Goal: Information Seeking & Learning: Find specific fact

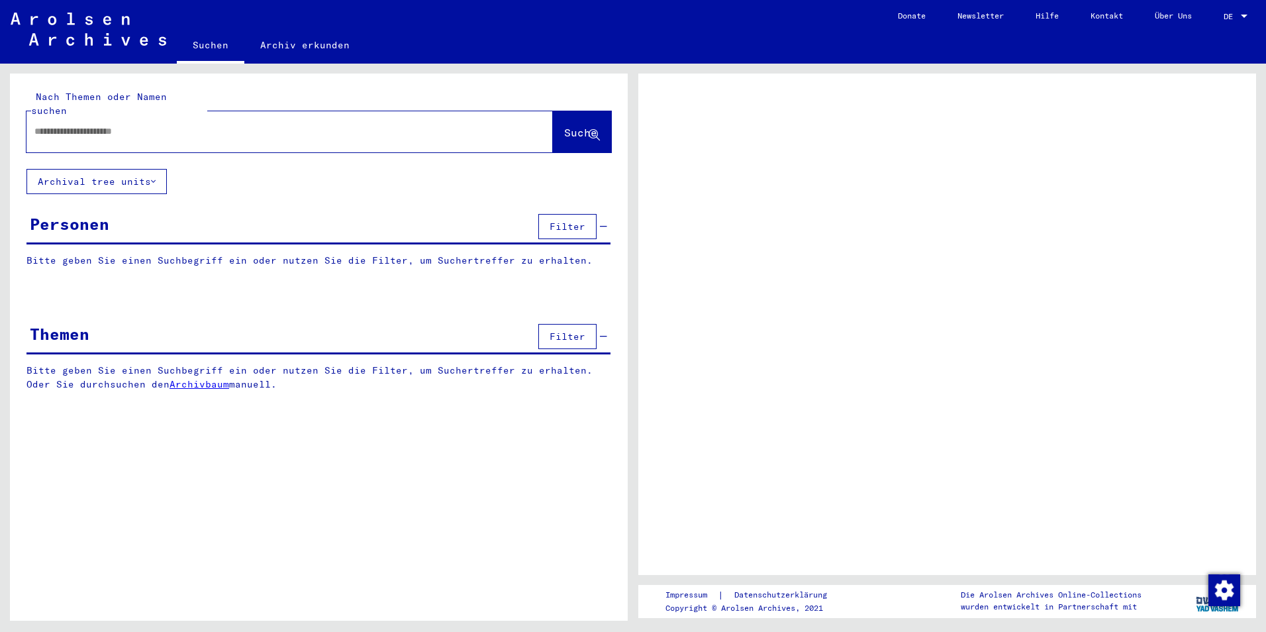
click at [379, 475] on div "Nach Themen oder Namen suchen Suche Archival tree units Personen Filter Bitte g…" at bounding box center [319, 352] width 618 height 557
click at [163, 125] on input "text" at bounding box center [277, 132] width 487 height 14
type input "**********"
click at [564, 127] on span "Suche" at bounding box center [582, 134] width 36 height 14
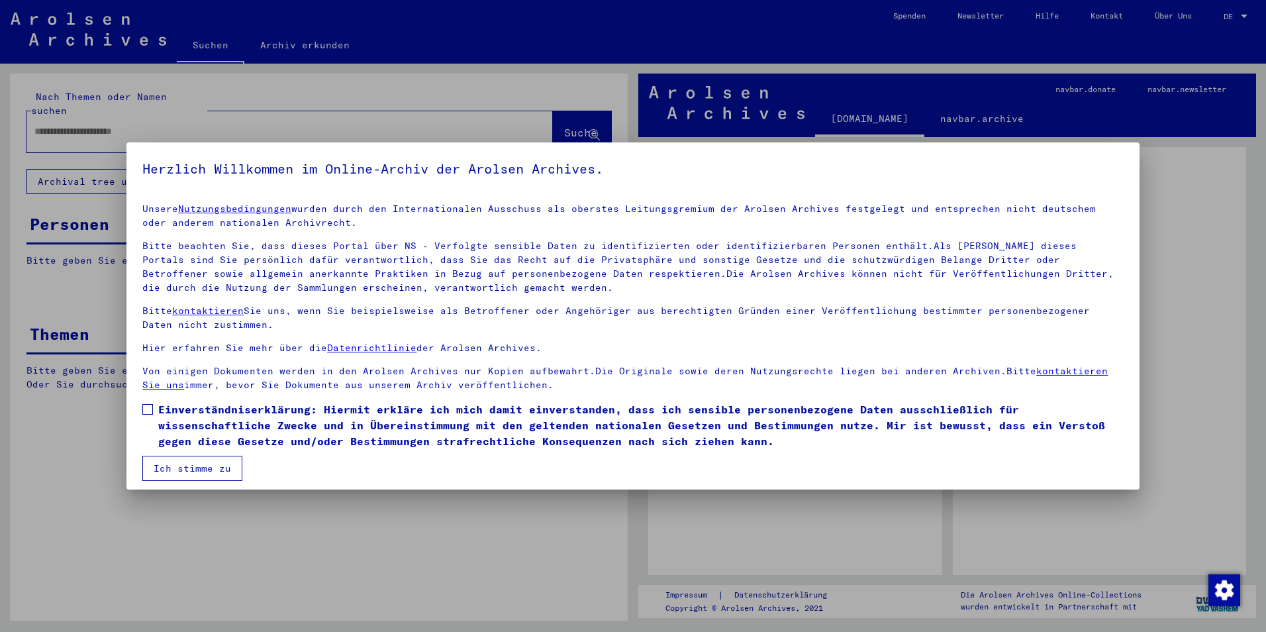
click at [146, 411] on span at bounding box center [147, 409] width 11 height 11
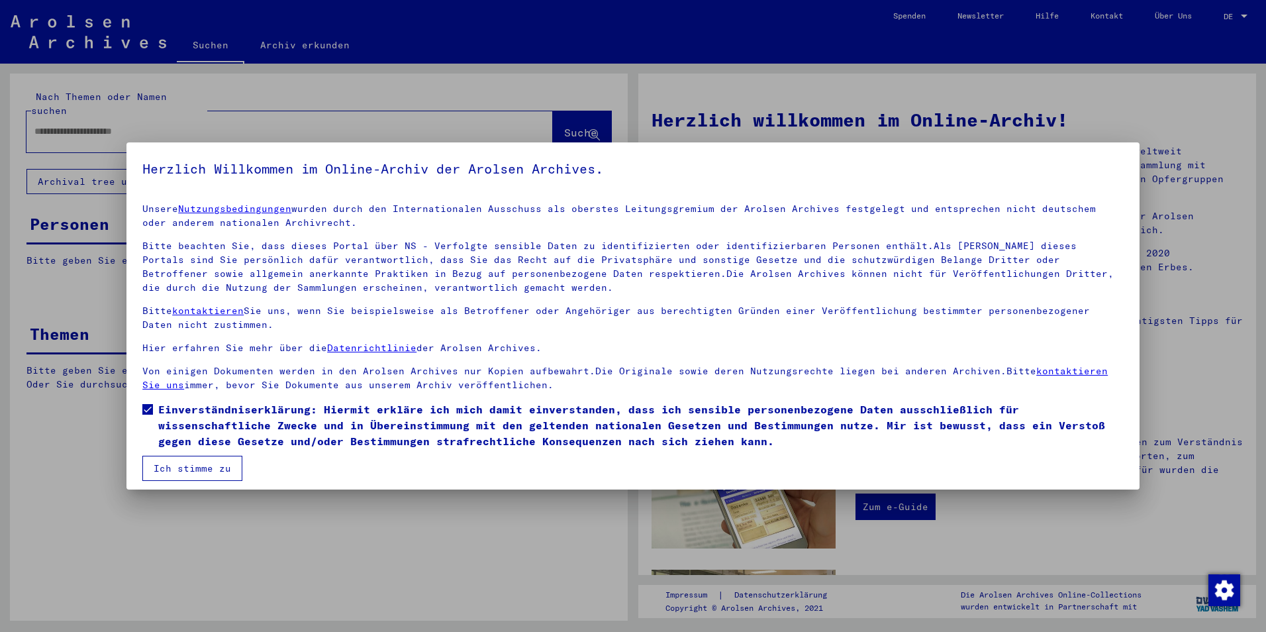
click at [173, 468] on button "Ich stimme zu" at bounding box center [192, 468] width 100 height 25
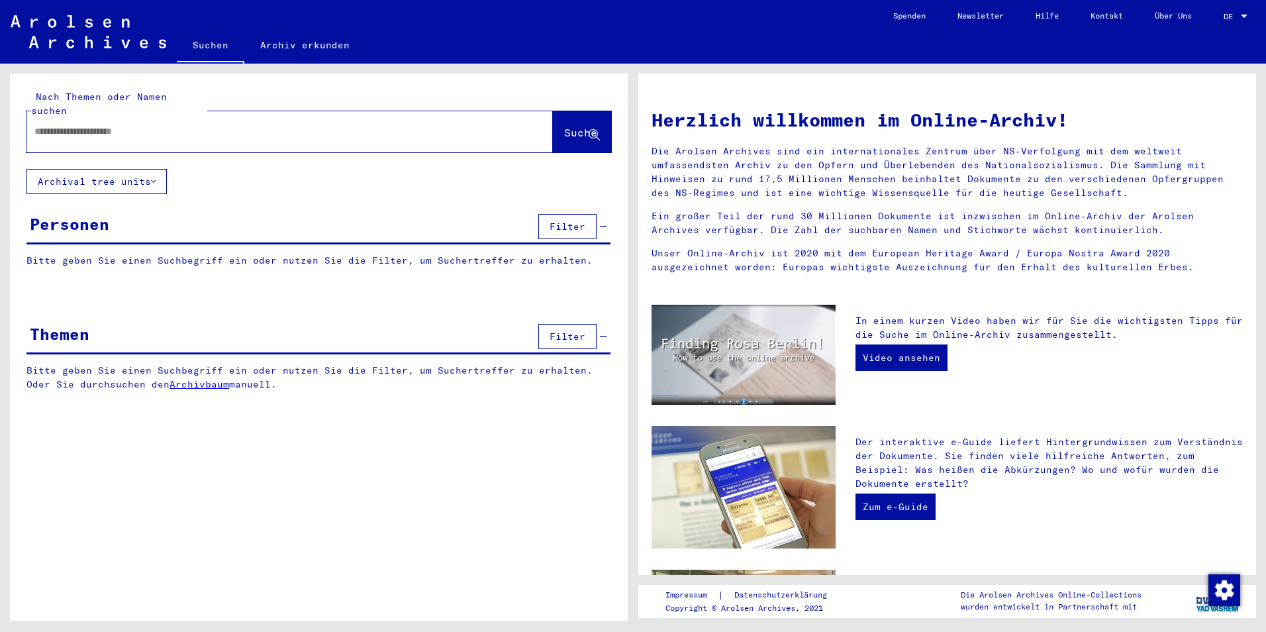
click at [158, 125] on input "text" at bounding box center [273, 132] width 479 height 14
type input "**********"
click at [564, 126] on span "Suche" at bounding box center [580, 132] width 33 height 13
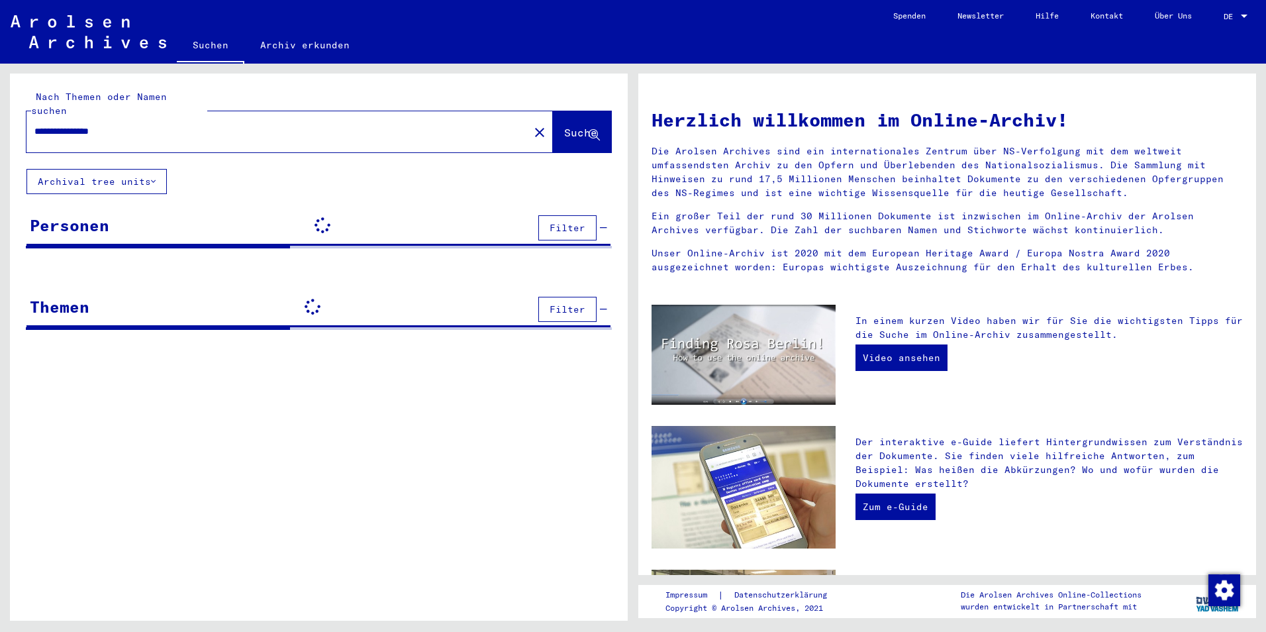
click at [597, 130] on icon at bounding box center [594, 135] width 11 height 11
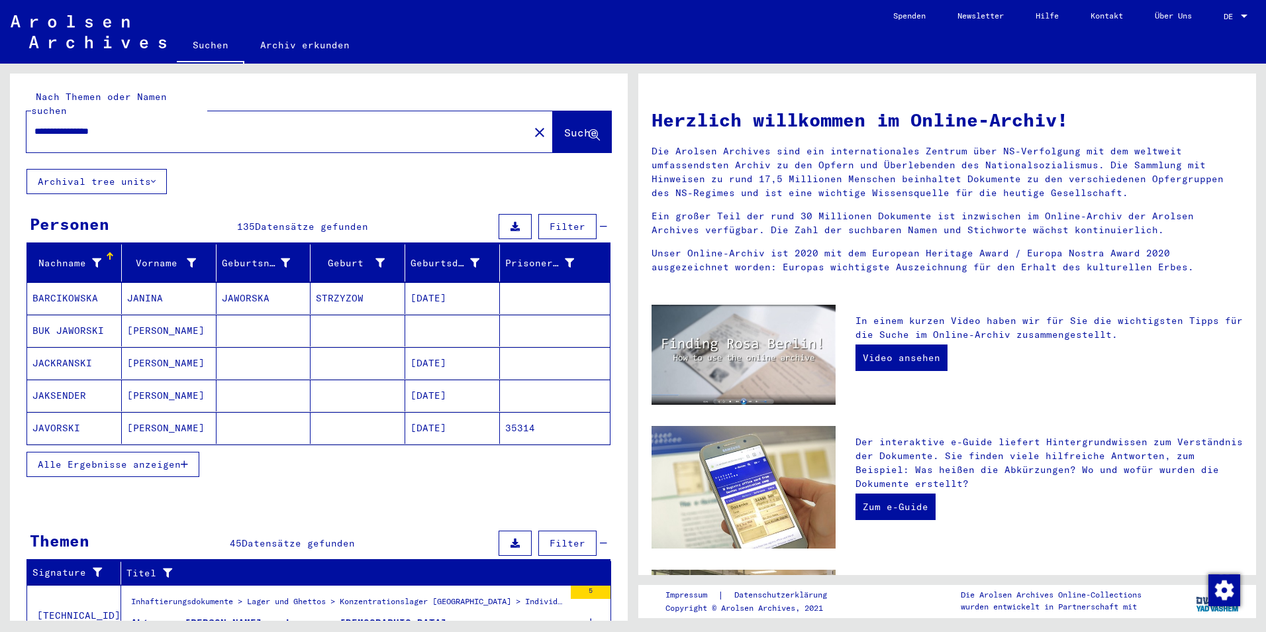
click at [185, 460] on icon "button" at bounding box center [184, 464] width 7 height 9
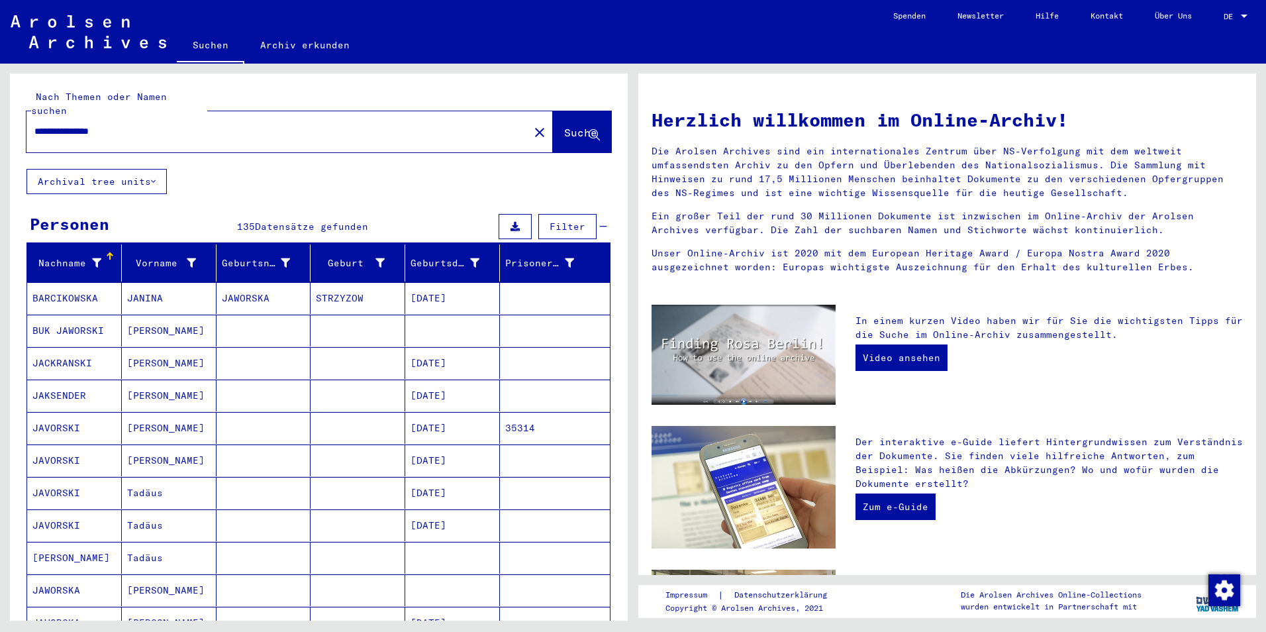
click at [97, 421] on mat-cell "JAVORSKI" at bounding box center [74, 428] width 95 height 32
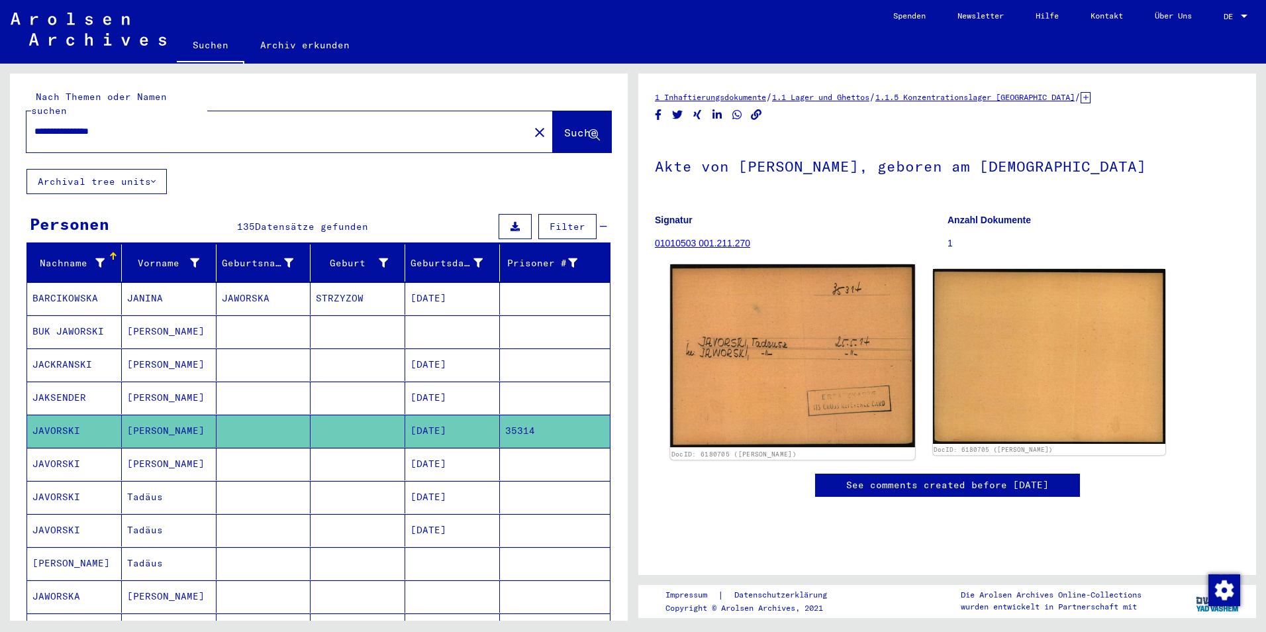
click at [785, 344] on img at bounding box center [792, 355] width 244 height 183
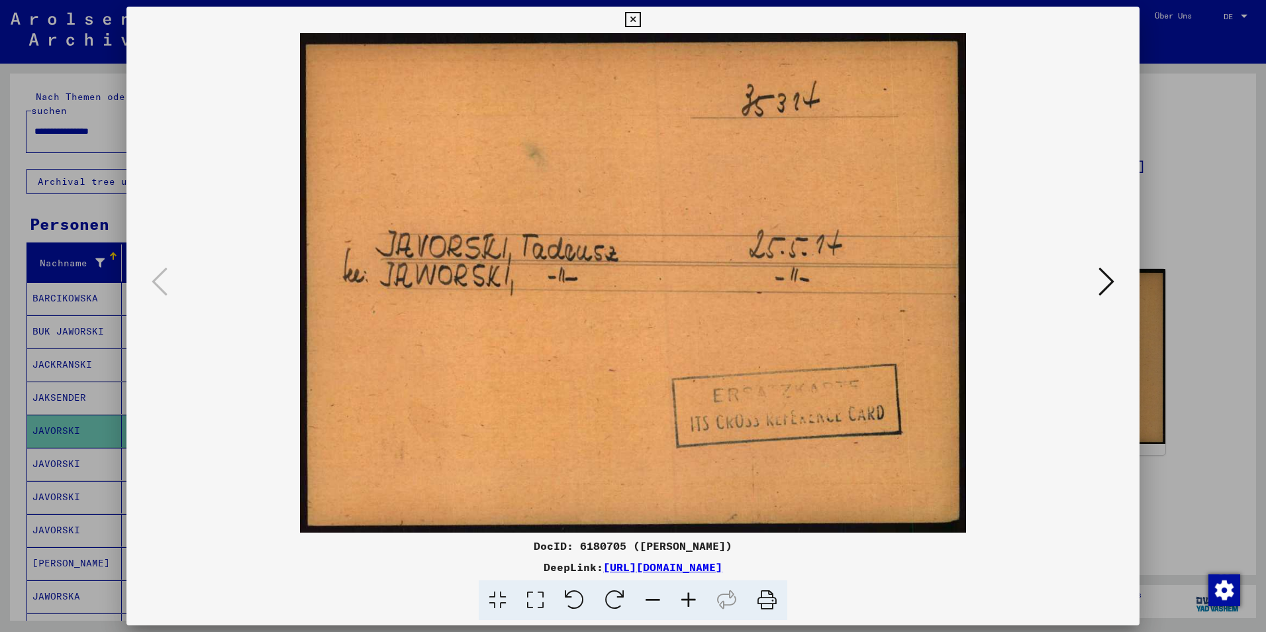
drag, startPoint x: 765, startPoint y: 593, endPoint x: 81, endPoint y: 558, distance: 685.1
click at [766, 593] on icon at bounding box center [767, 600] width 40 height 40
click at [1097, 288] on button at bounding box center [1107, 283] width 24 height 38
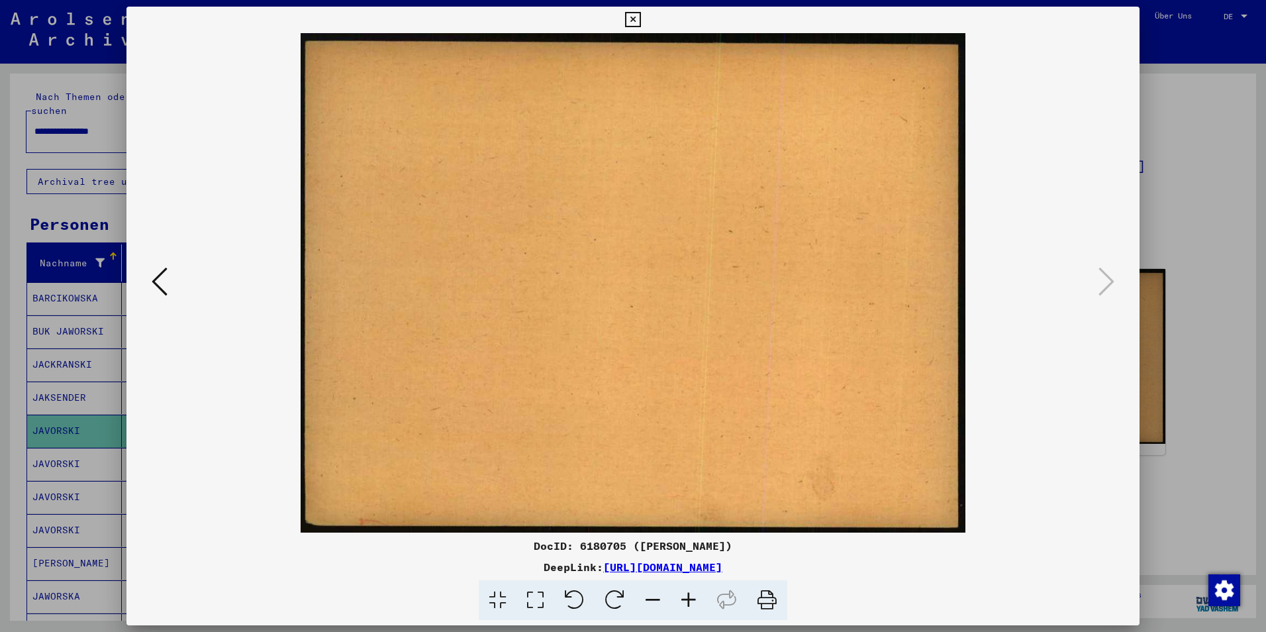
click at [164, 284] on icon at bounding box center [160, 282] width 16 height 32
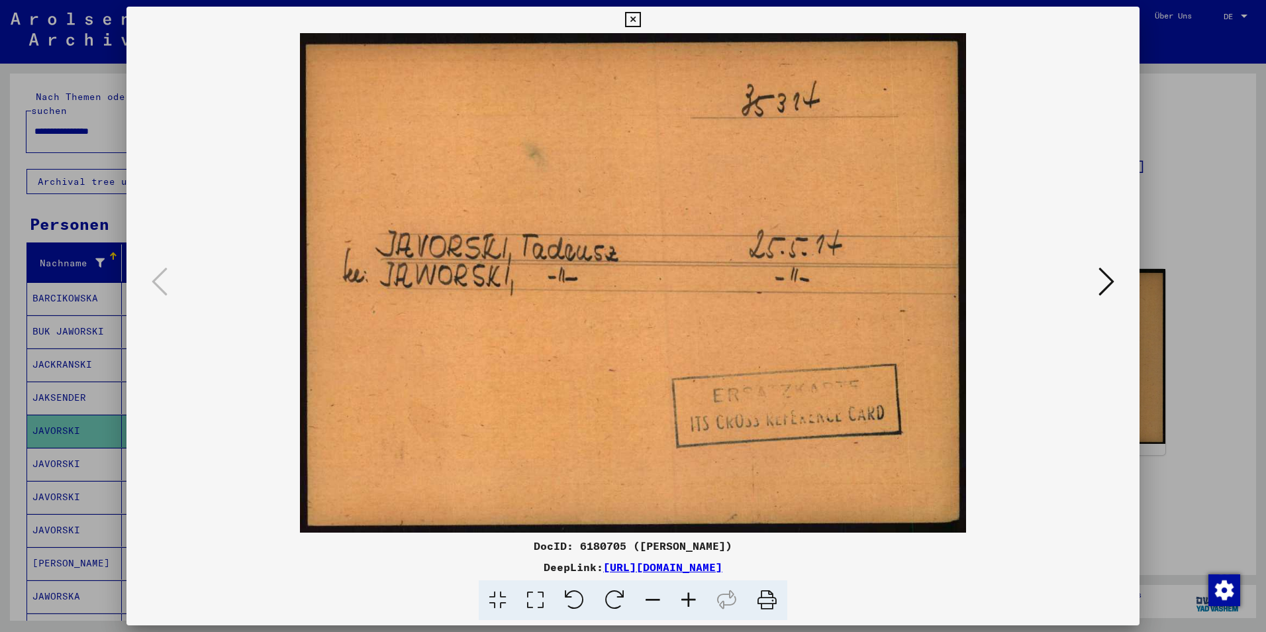
click at [1188, 181] on div at bounding box center [633, 316] width 1266 height 632
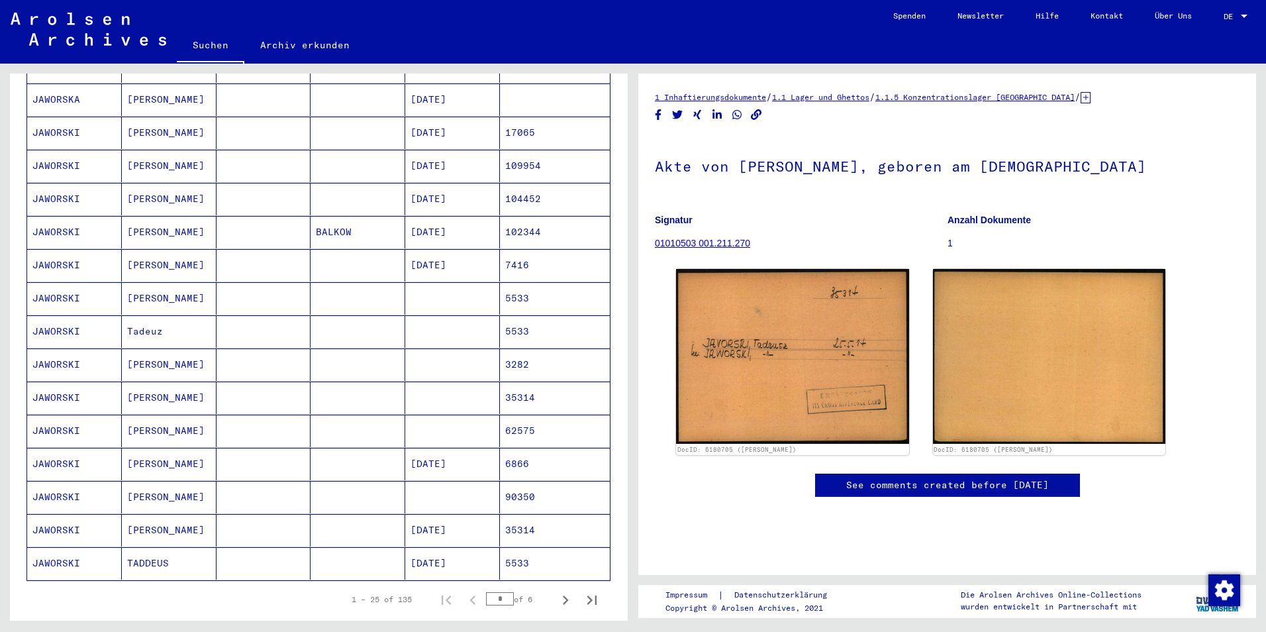
scroll to position [596, 0]
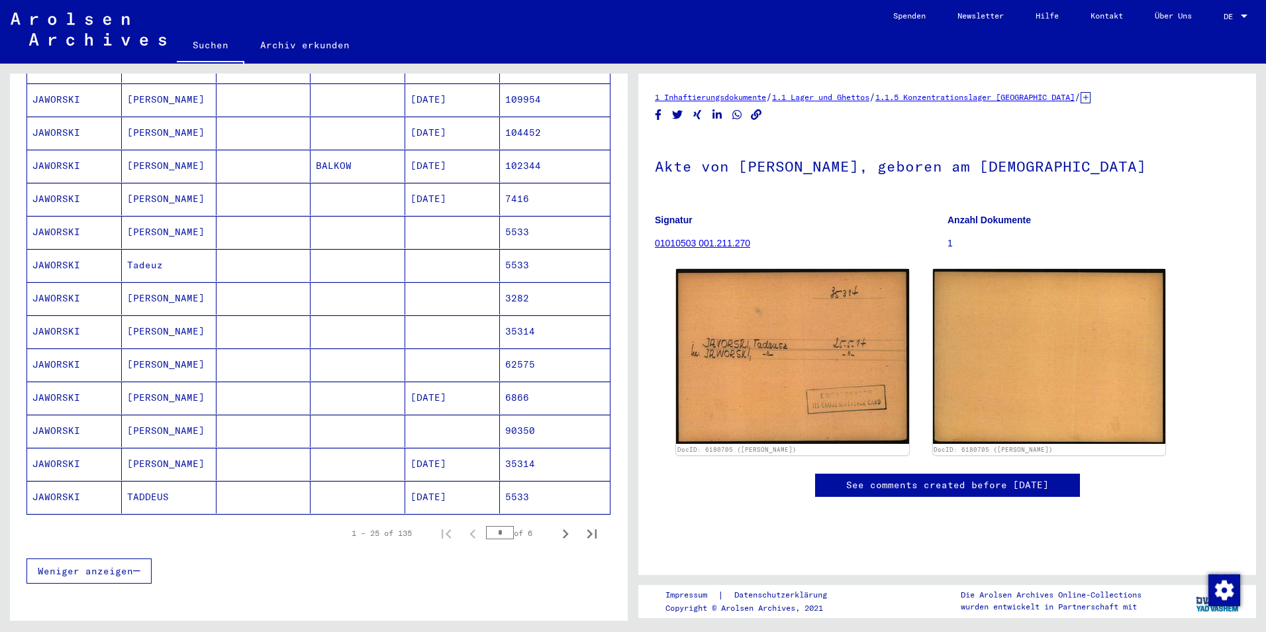
click at [56, 448] on mat-cell "JAWORSKI" at bounding box center [74, 464] width 95 height 32
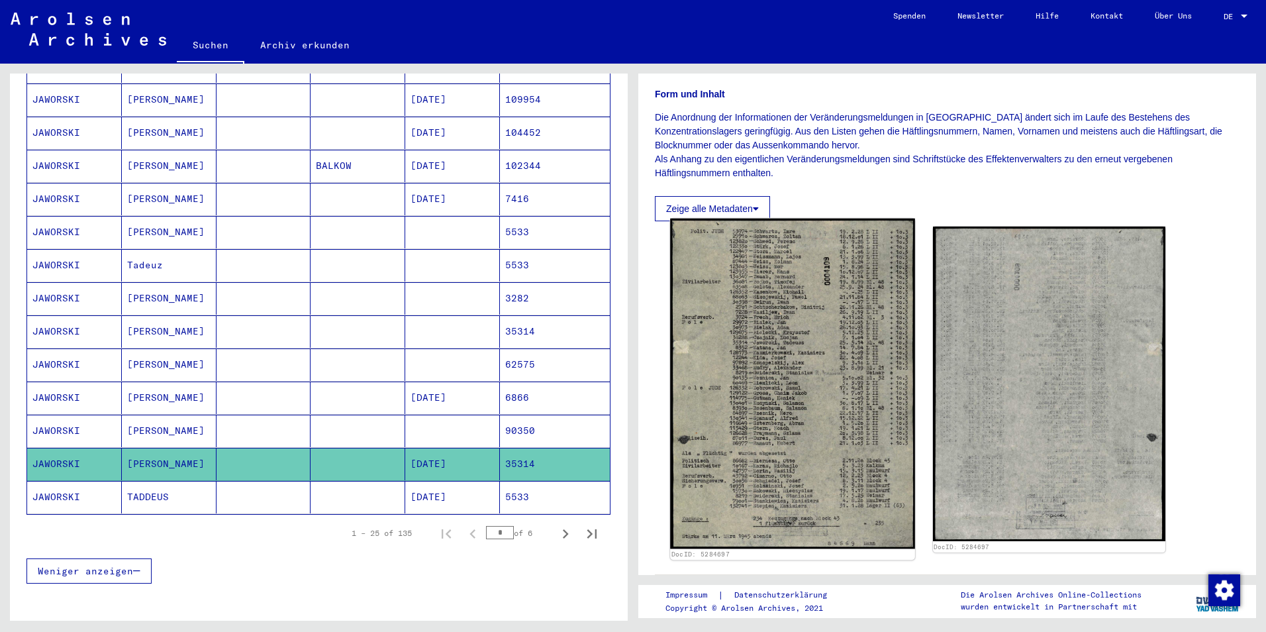
scroll to position [199, 0]
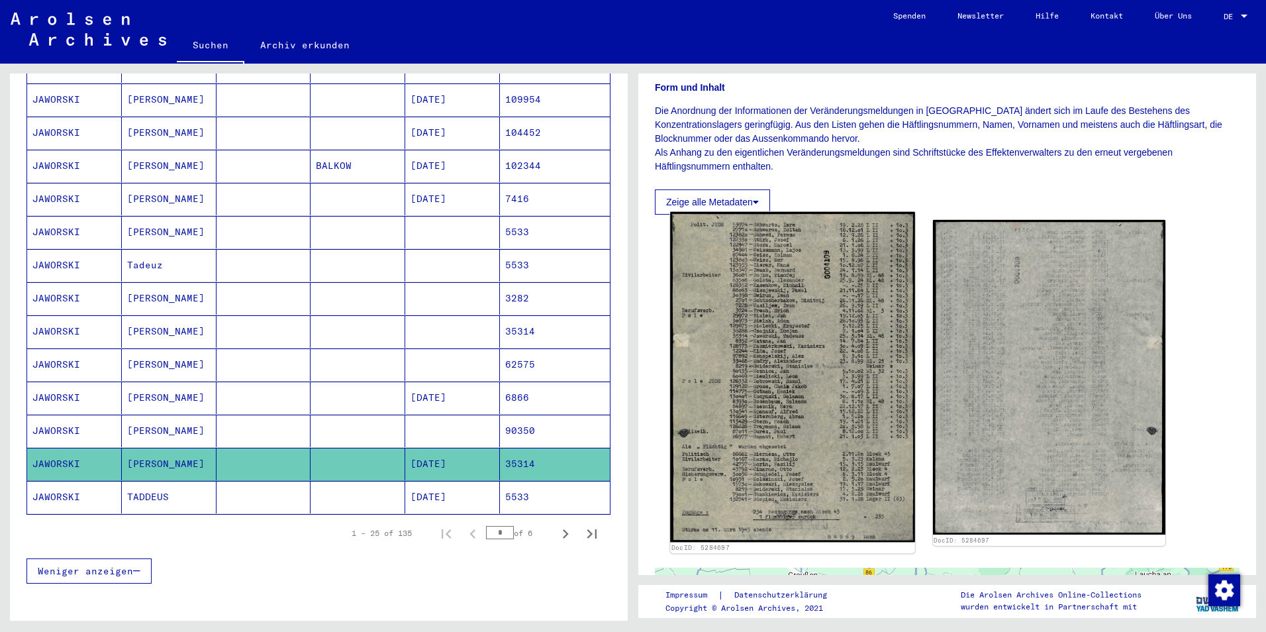
click at [797, 373] on img at bounding box center [792, 377] width 244 height 330
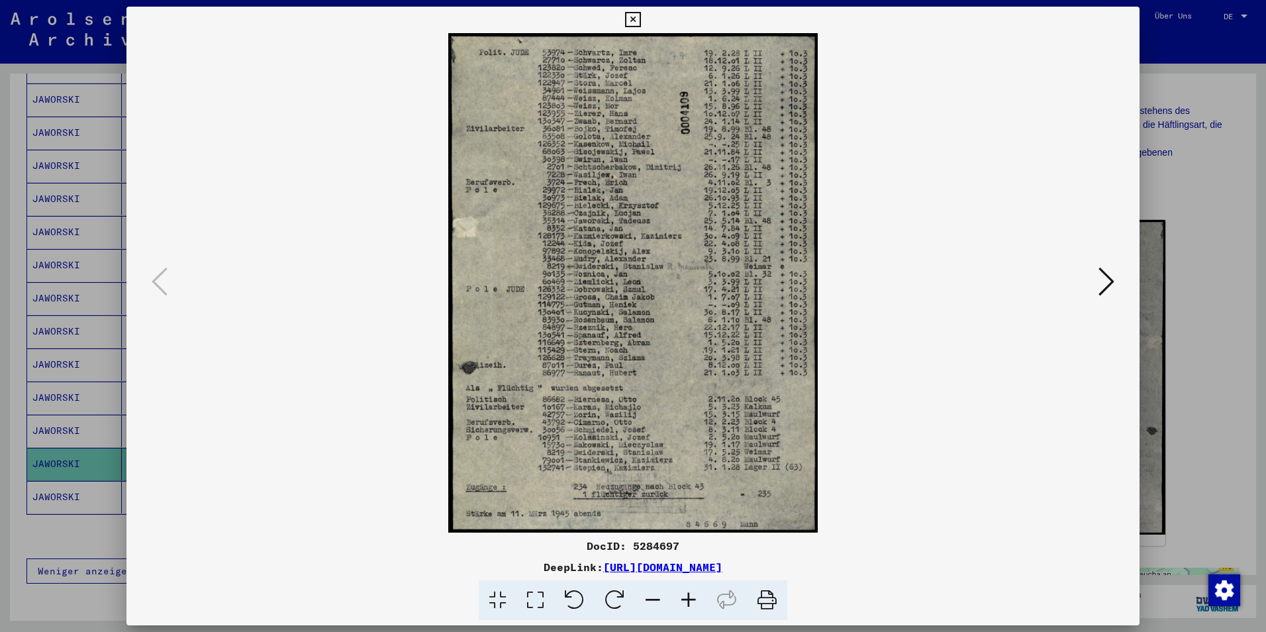
click at [768, 605] on icon at bounding box center [767, 600] width 40 height 40
click at [1111, 279] on icon at bounding box center [1107, 282] width 16 height 32
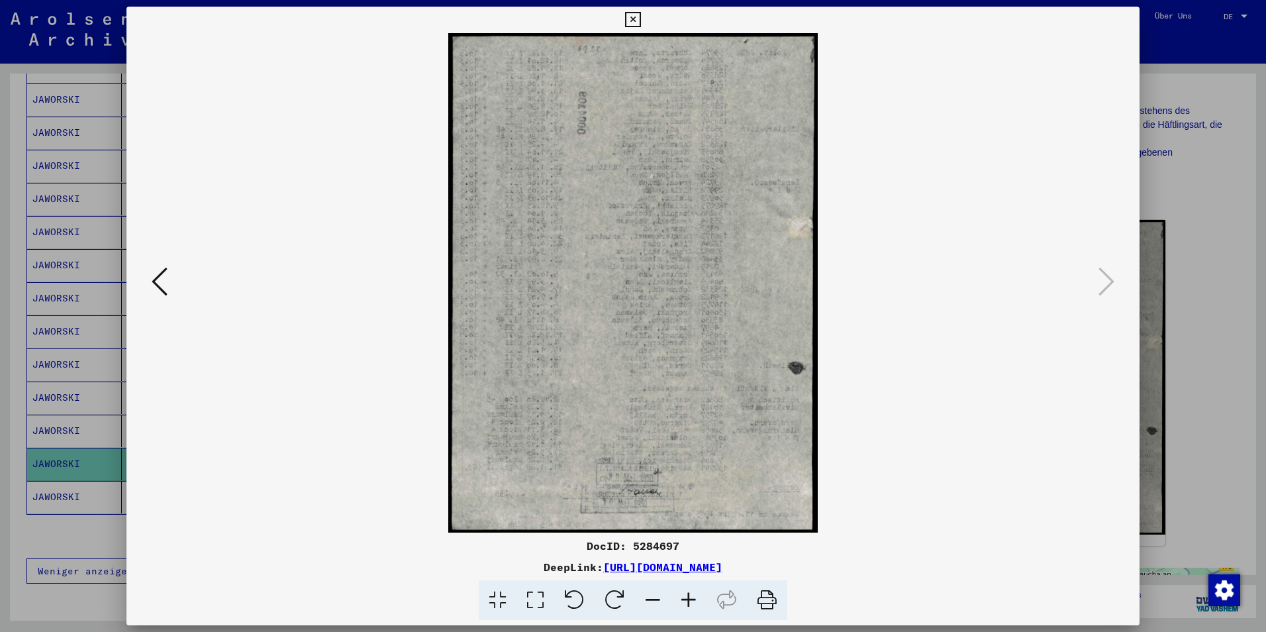
click at [1199, 256] on div at bounding box center [633, 316] width 1266 height 632
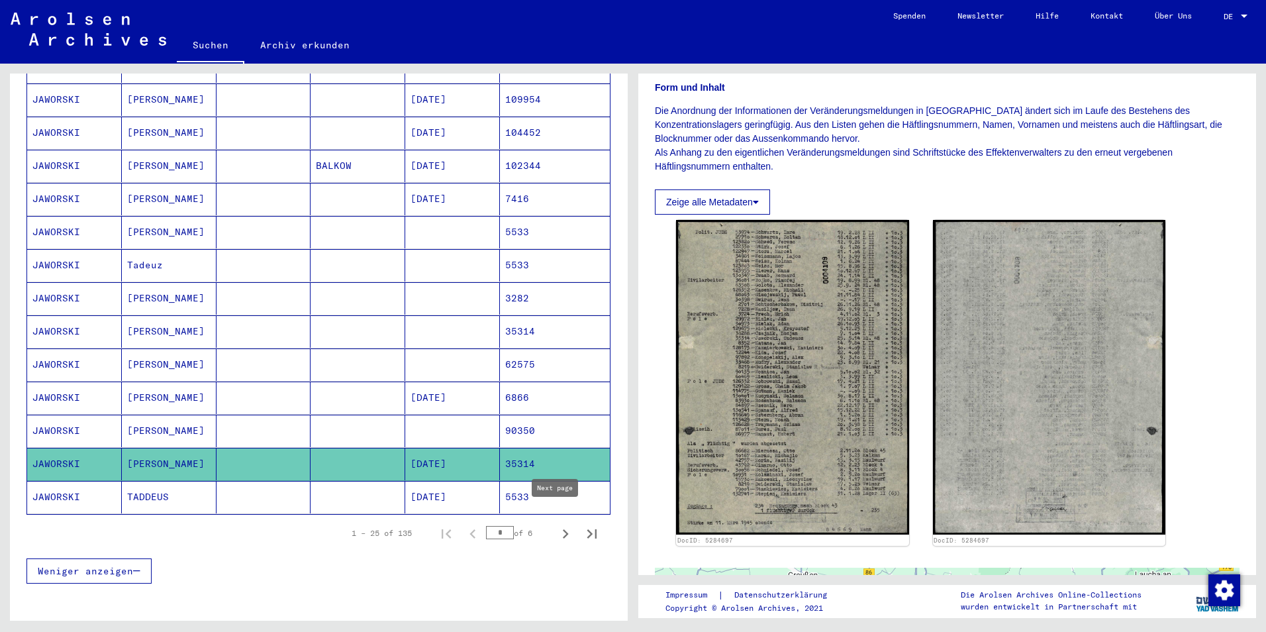
click at [556, 525] on icon "Next page" at bounding box center [565, 534] width 19 height 19
type input "*"
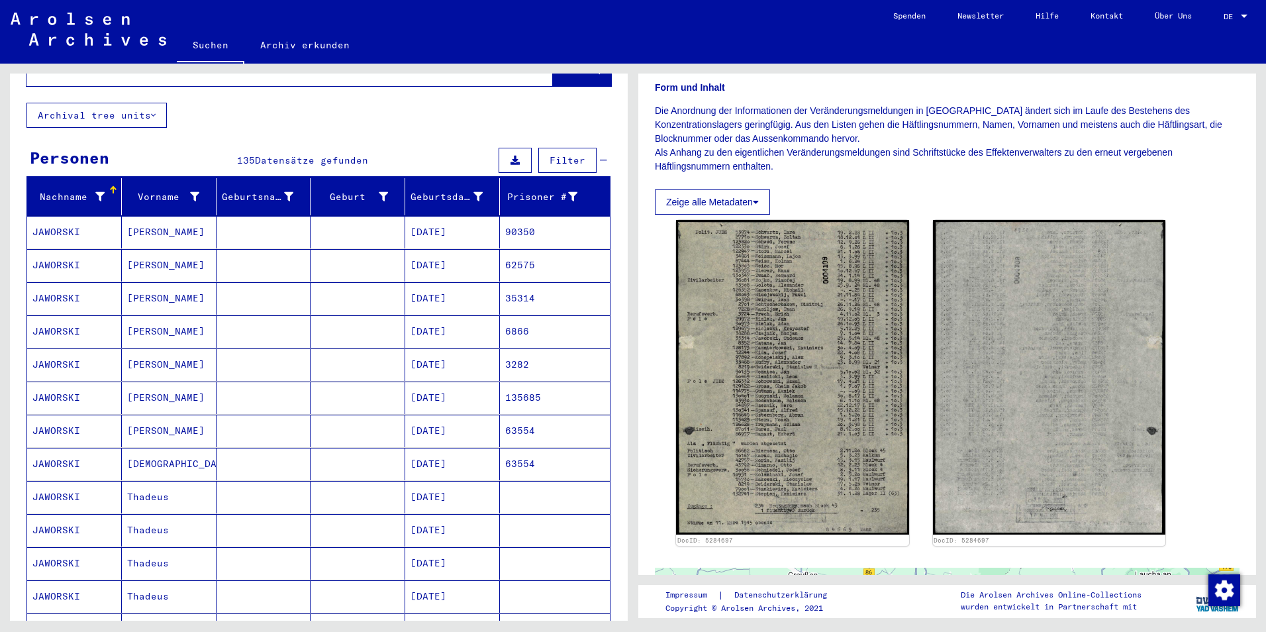
scroll to position [0, 0]
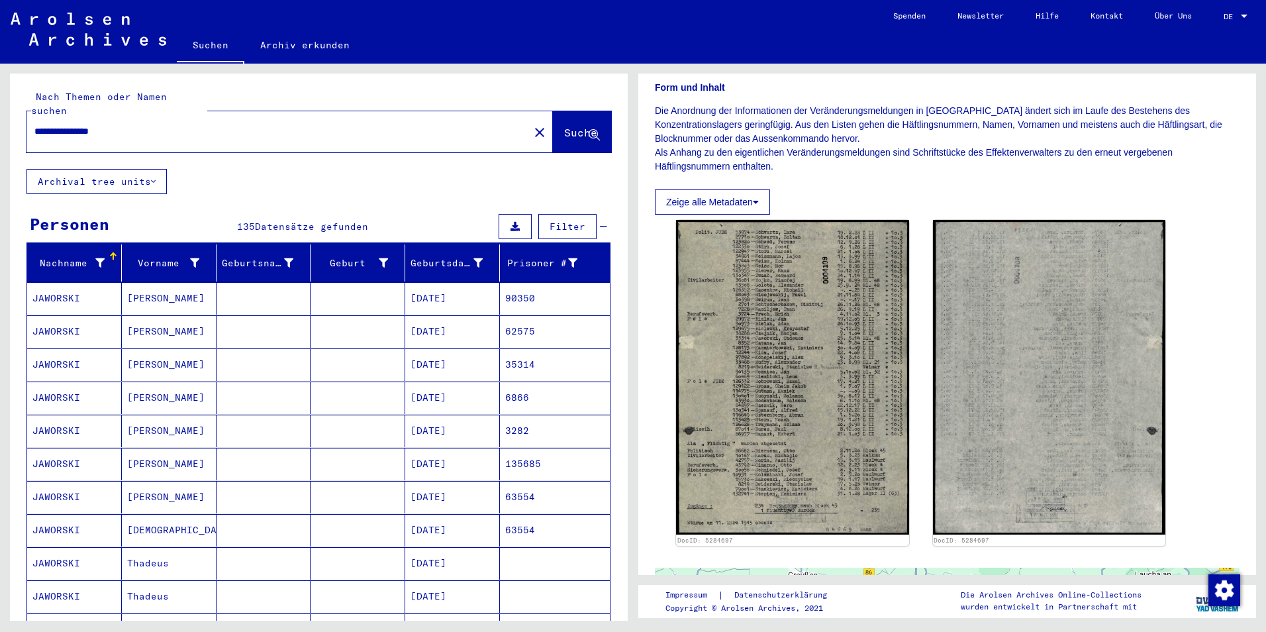
click at [163, 354] on mat-cell "[PERSON_NAME]" at bounding box center [169, 364] width 95 height 32
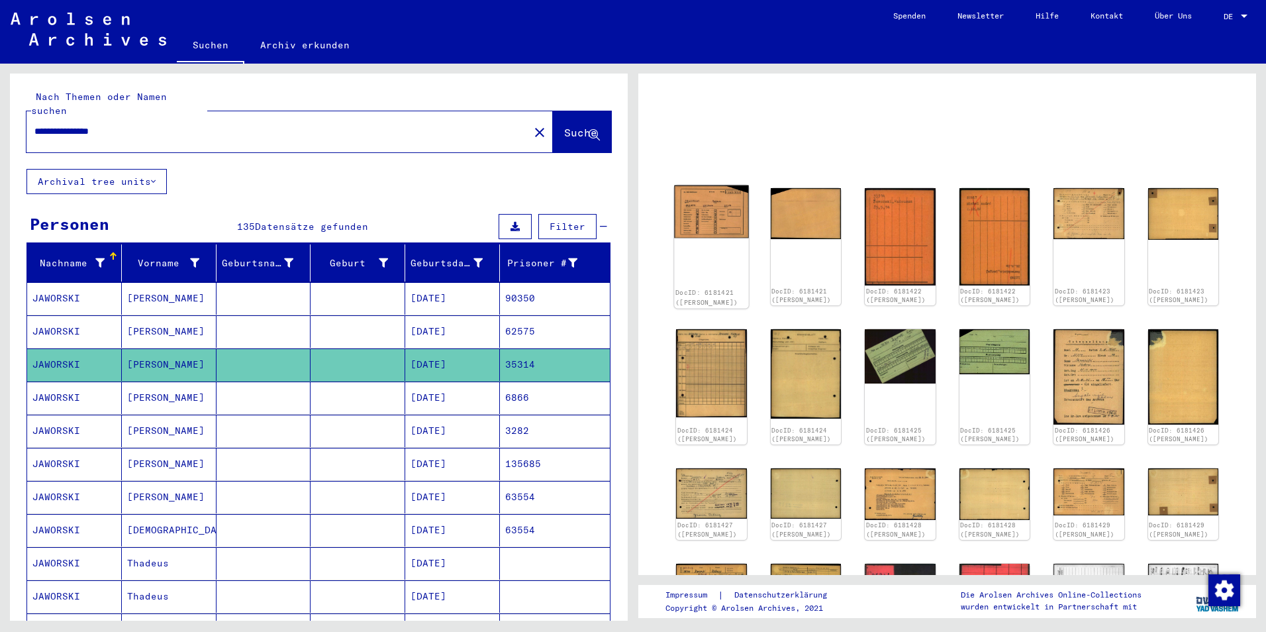
click at [709, 211] on img at bounding box center [711, 211] width 74 height 53
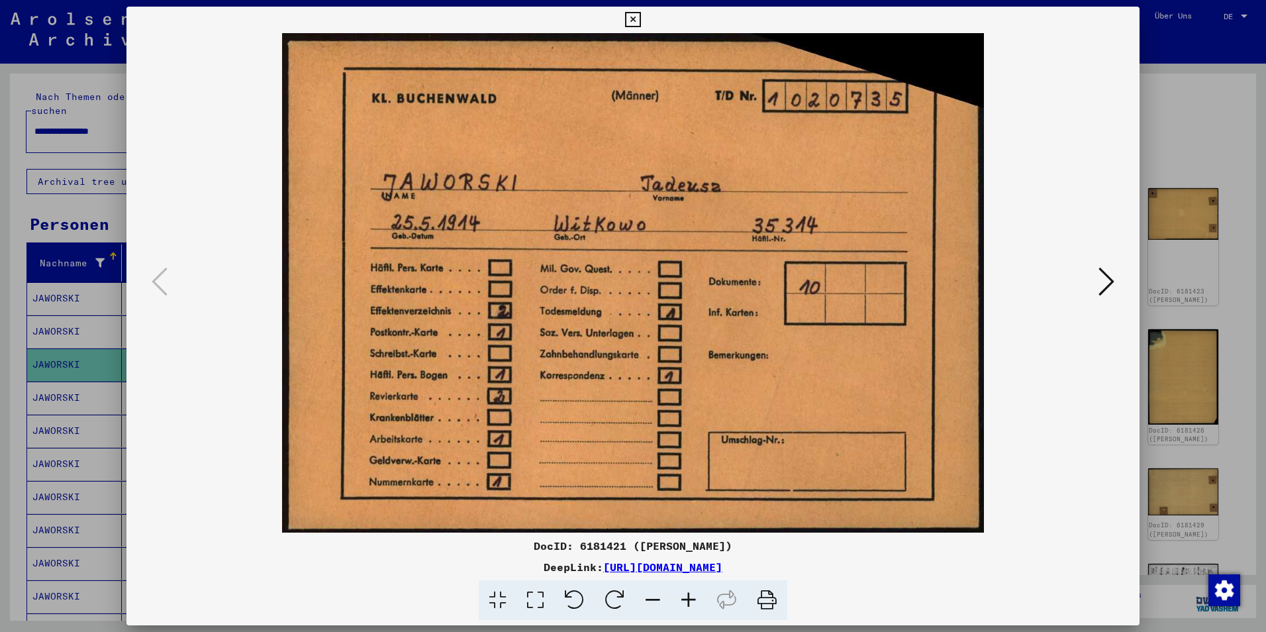
click at [773, 603] on icon at bounding box center [767, 600] width 40 height 40
click at [1099, 281] on icon at bounding box center [1107, 282] width 16 height 32
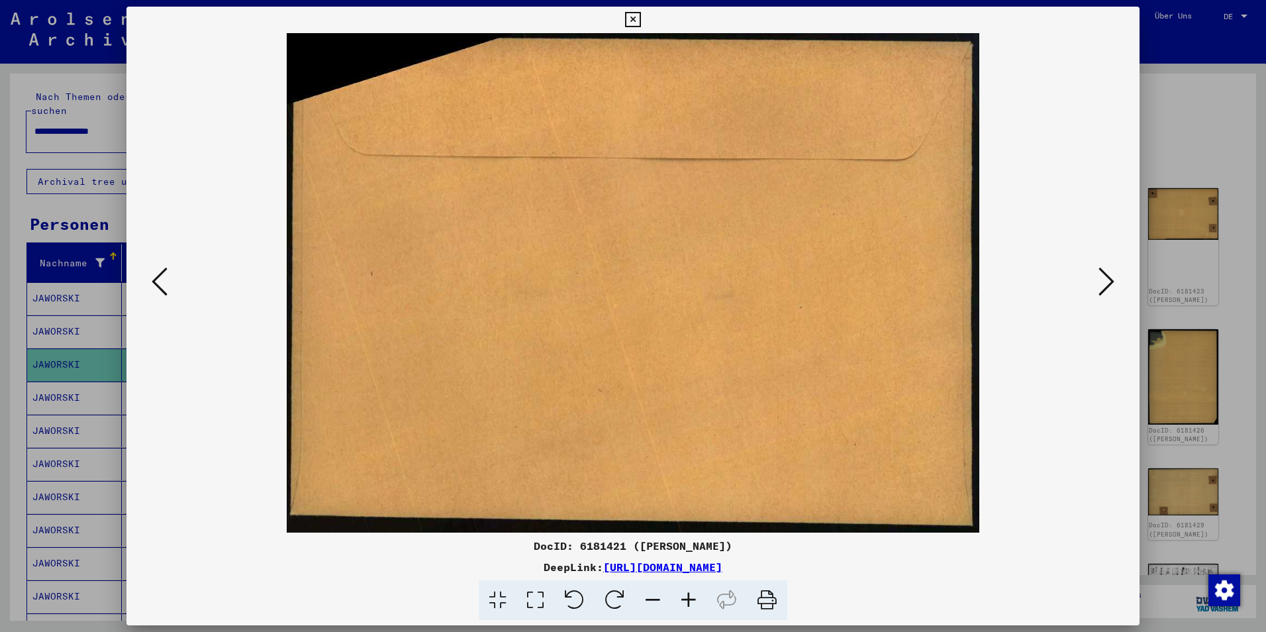
click at [1099, 281] on icon at bounding box center [1107, 282] width 16 height 32
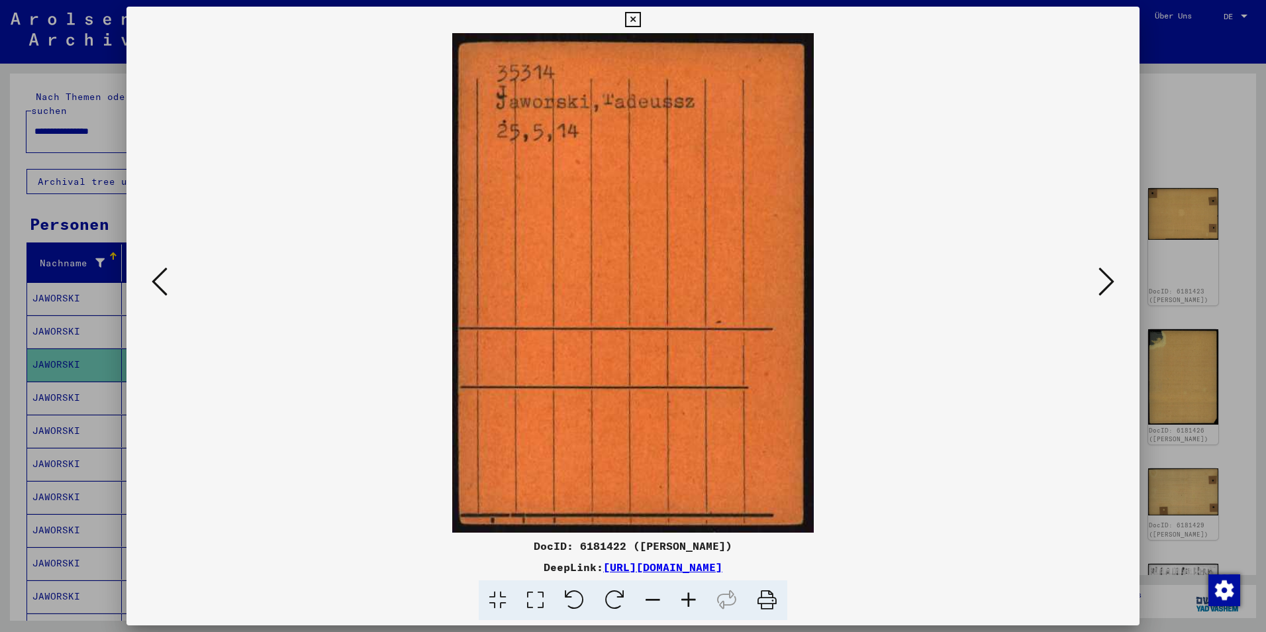
click at [1099, 281] on icon at bounding box center [1107, 282] width 16 height 32
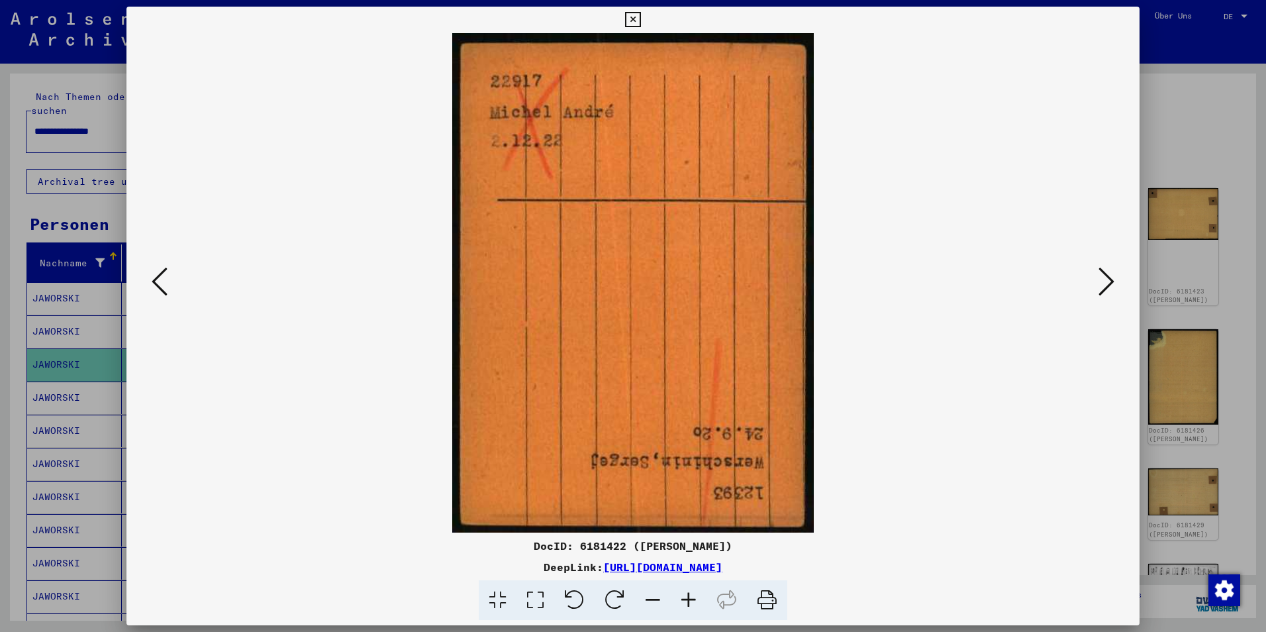
click at [1112, 282] on icon at bounding box center [1107, 282] width 16 height 32
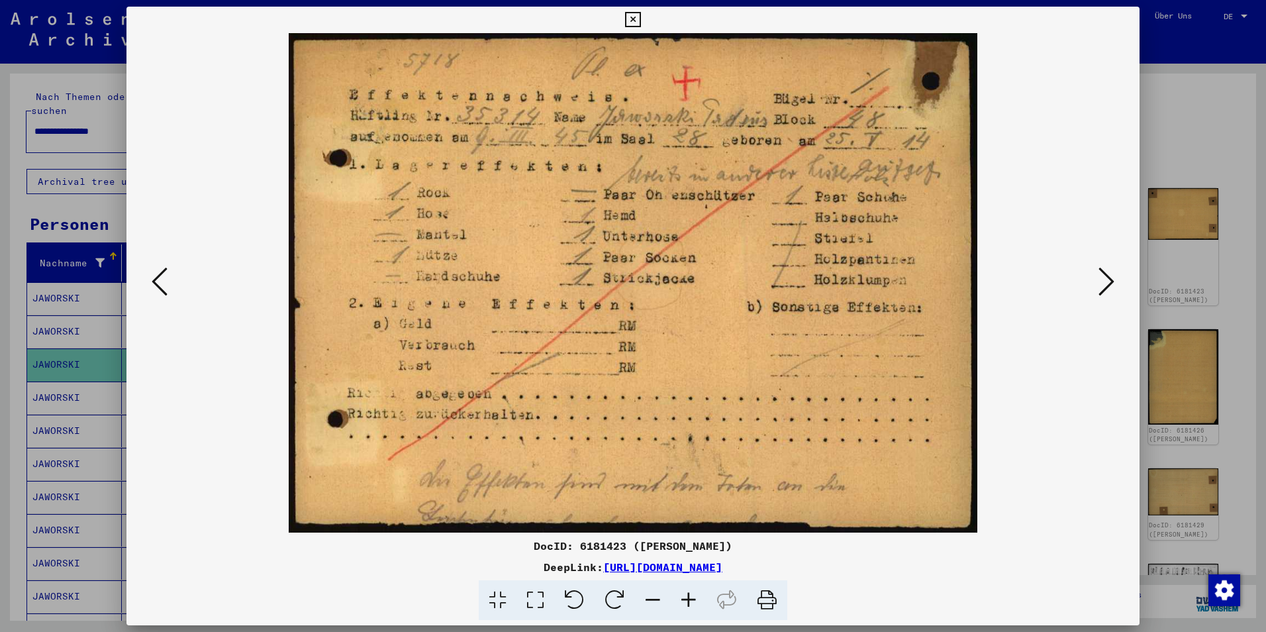
click at [764, 605] on icon at bounding box center [767, 600] width 40 height 40
click at [1104, 274] on icon at bounding box center [1107, 282] width 16 height 32
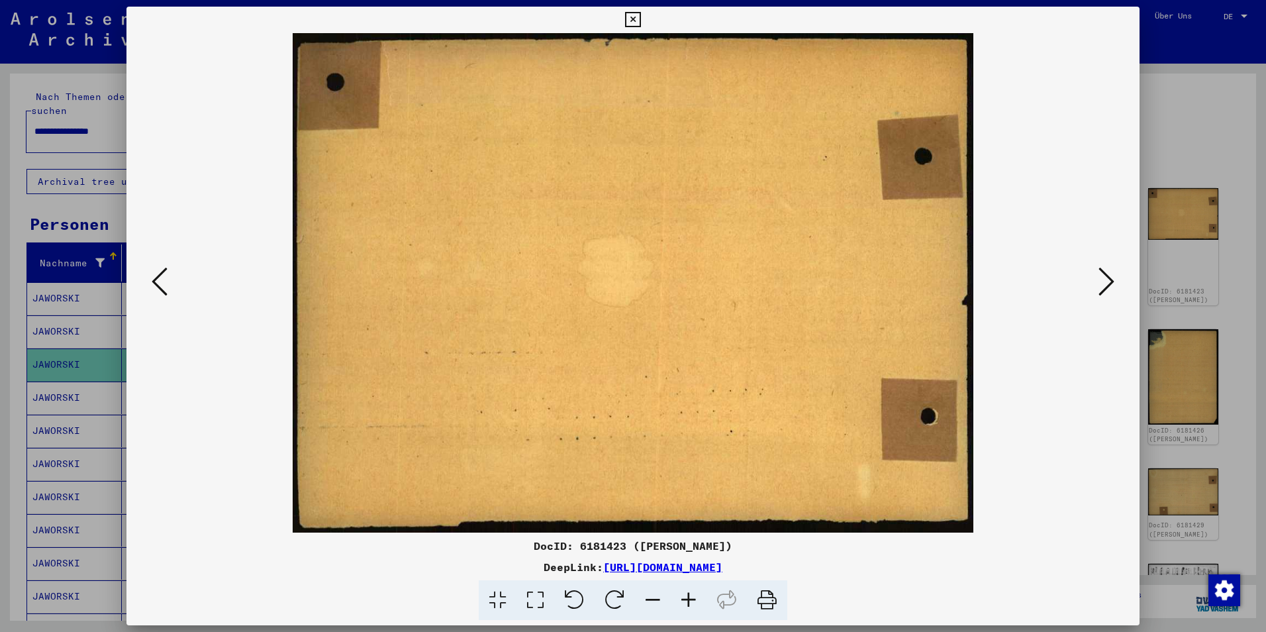
click at [1104, 274] on icon at bounding box center [1107, 282] width 16 height 32
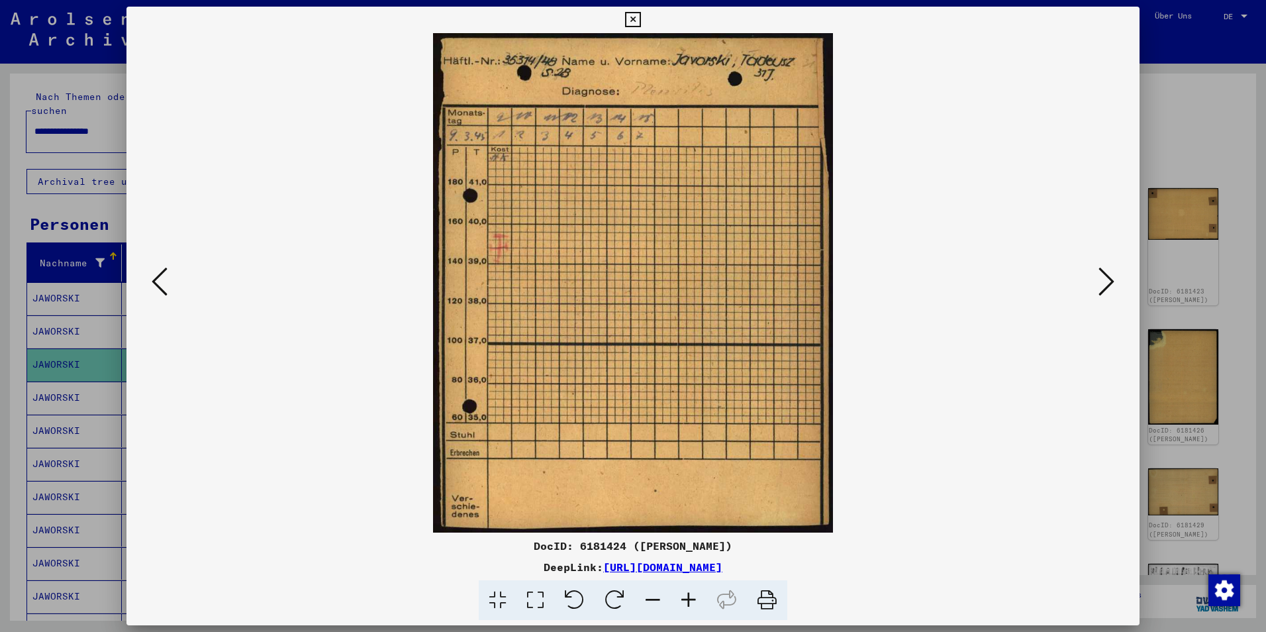
click at [1104, 274] on icon at bounding box center [1107, 282] width 16 height 32
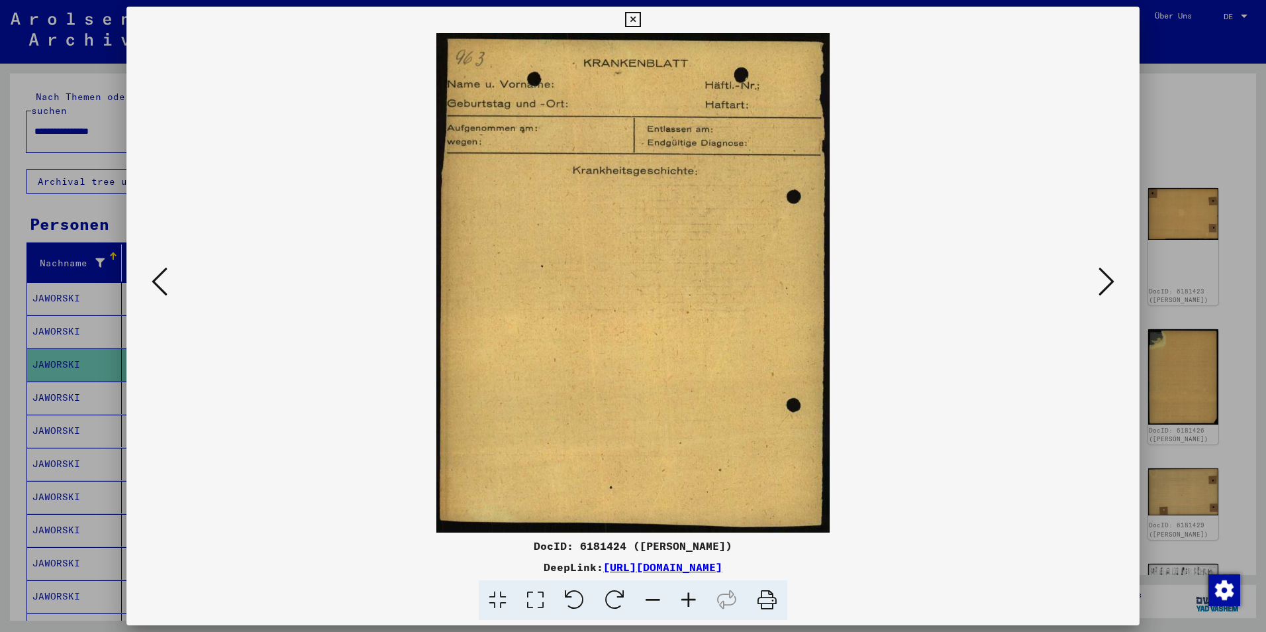
click at [1104, 274] on icon at bounding box center [1107, 282] width 16 height 32
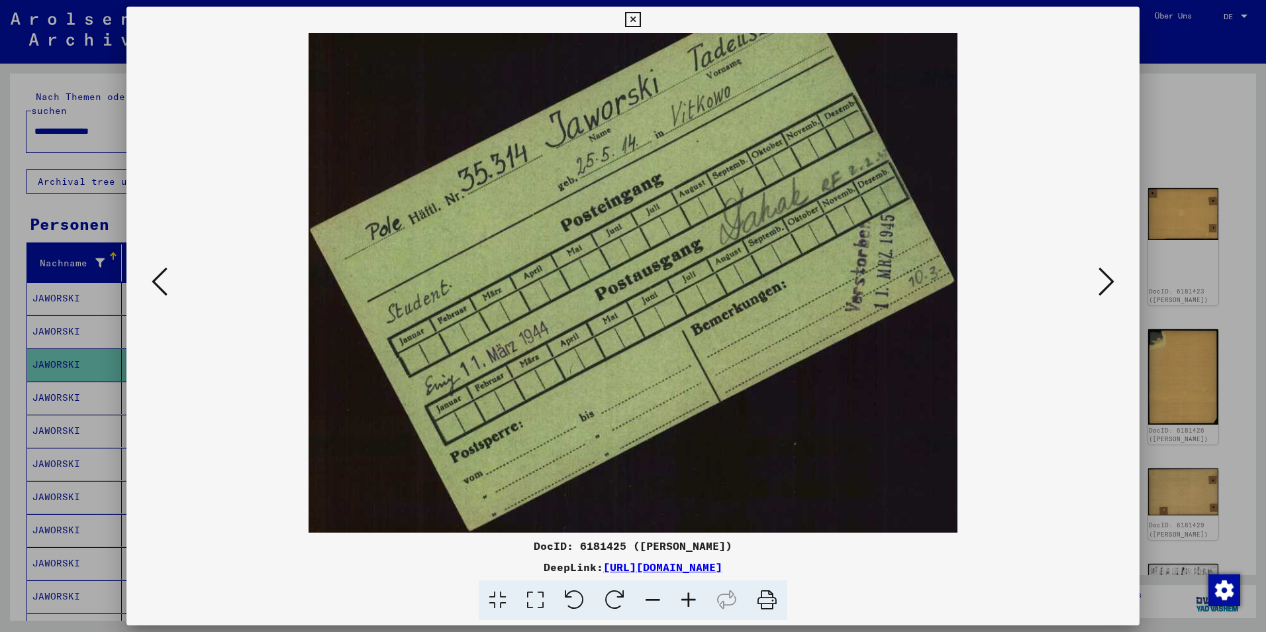
click at [766, 599] on icon at bounding box center [767, 600] width 40 height 40
click at [1102, 283] on icon at bounding box center [1107, 282] width 16 height 32
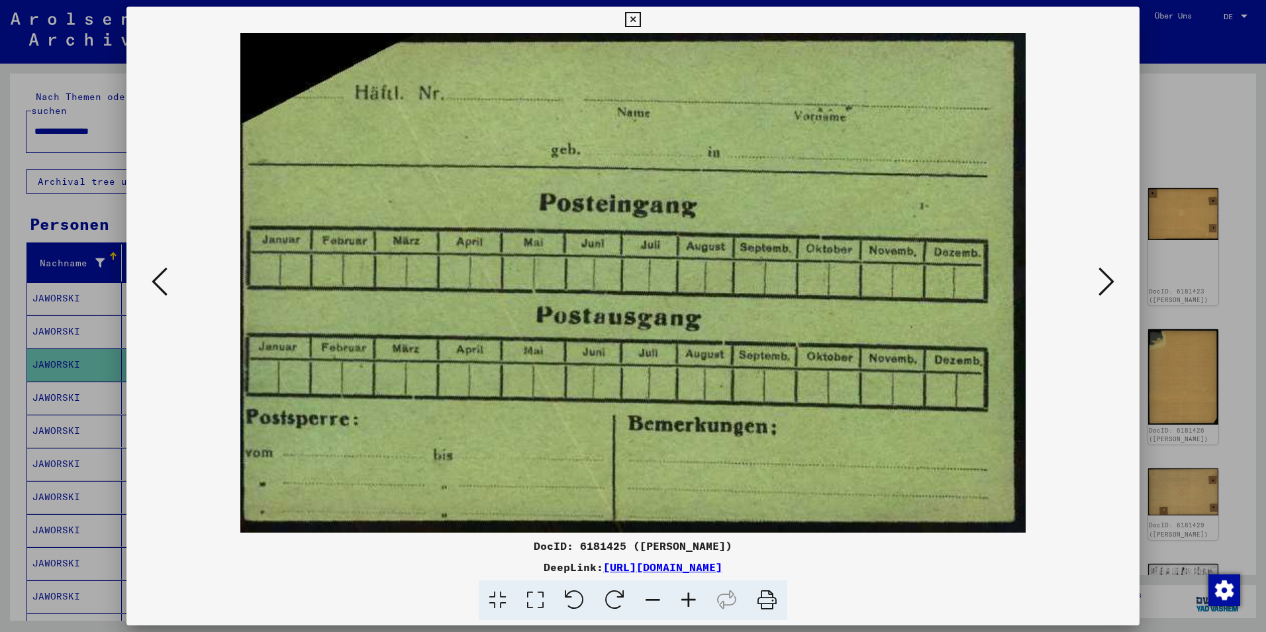
click at [1102, 283] on icon at bounding box center [1107, 282] width 16 height 32
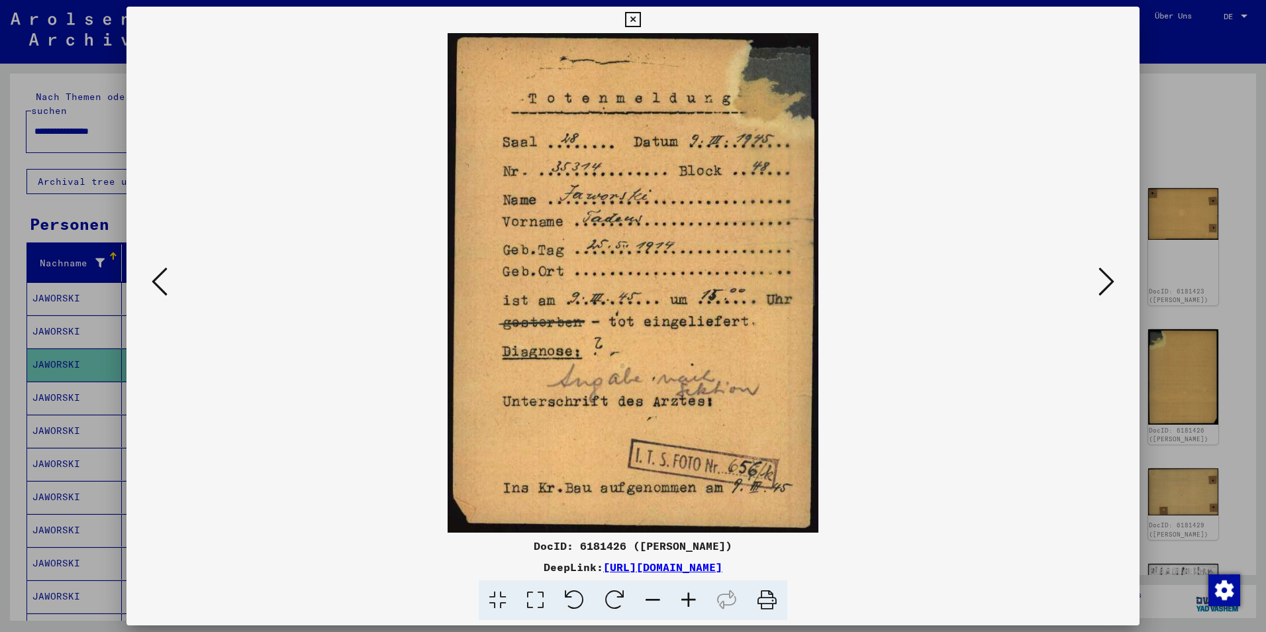
click at [766, 594] on icon at bounding box center [767, 600] width 40 height 40
click at [1105, 285] on icon at bounding box center [1107, 282] width 16 height 32
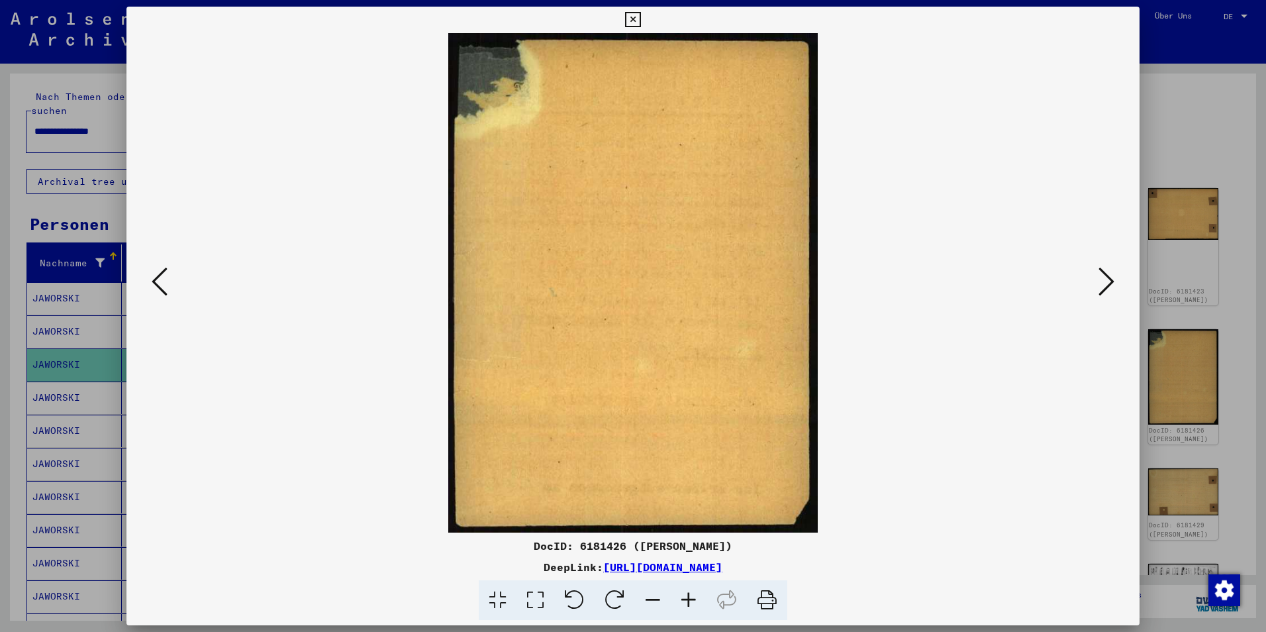
click at [1105, 285] on icon at bounding box center [1107, 282] width 16 height 32
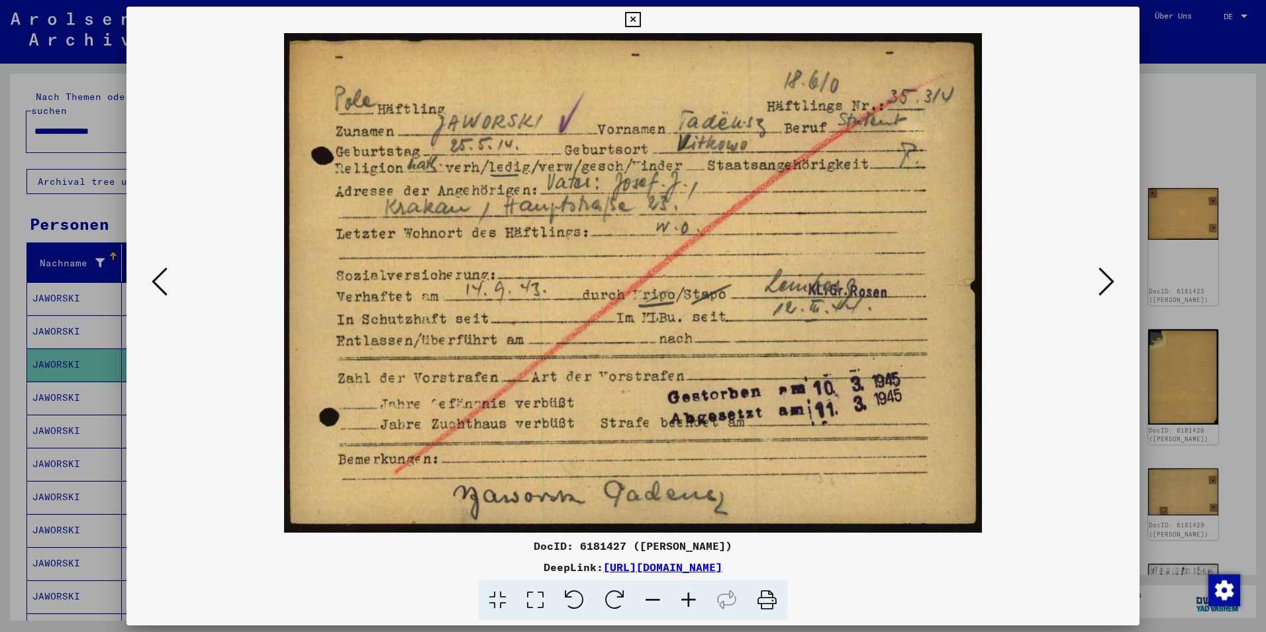
drag, startPoint x: 768, startPoint y: 602, endPoint x: 112, endPoint y: 561, distance: 657.6
click at [768, 602] on icon at bounding box center [767, 600] width 40 height 40
click at [1113, 282] on icon at bounding box center [1107, 282] width 16 height 32
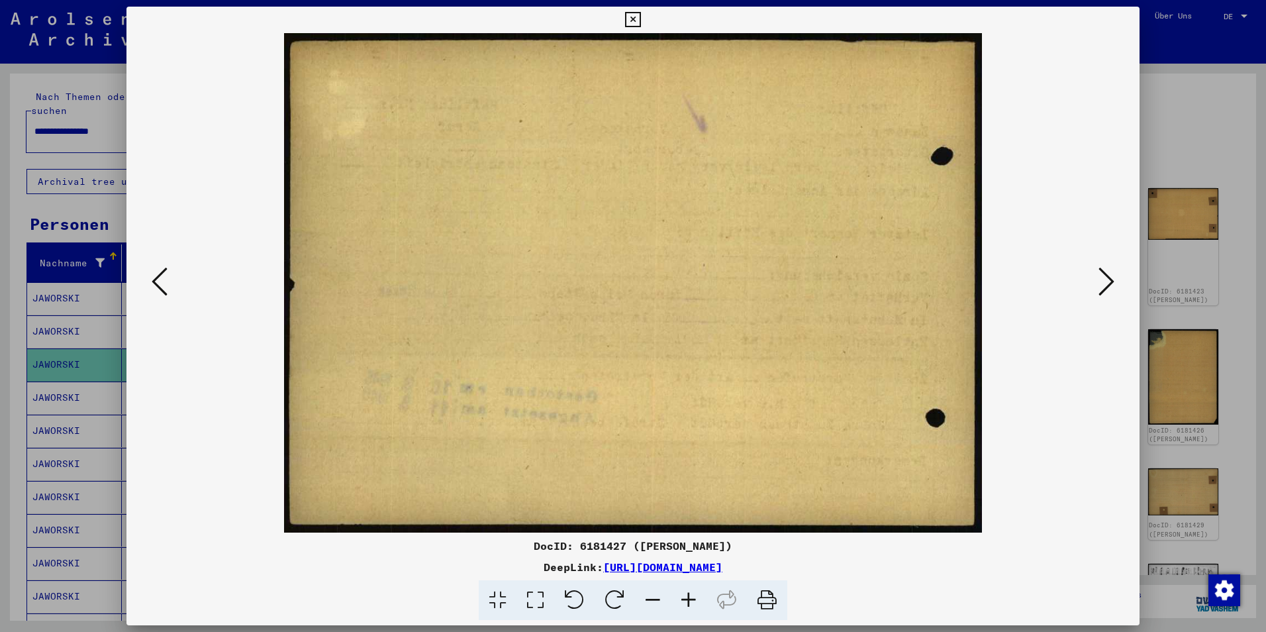
click at [1113, 282] on icon at bounding box center [1107, 282] width 16 height 32
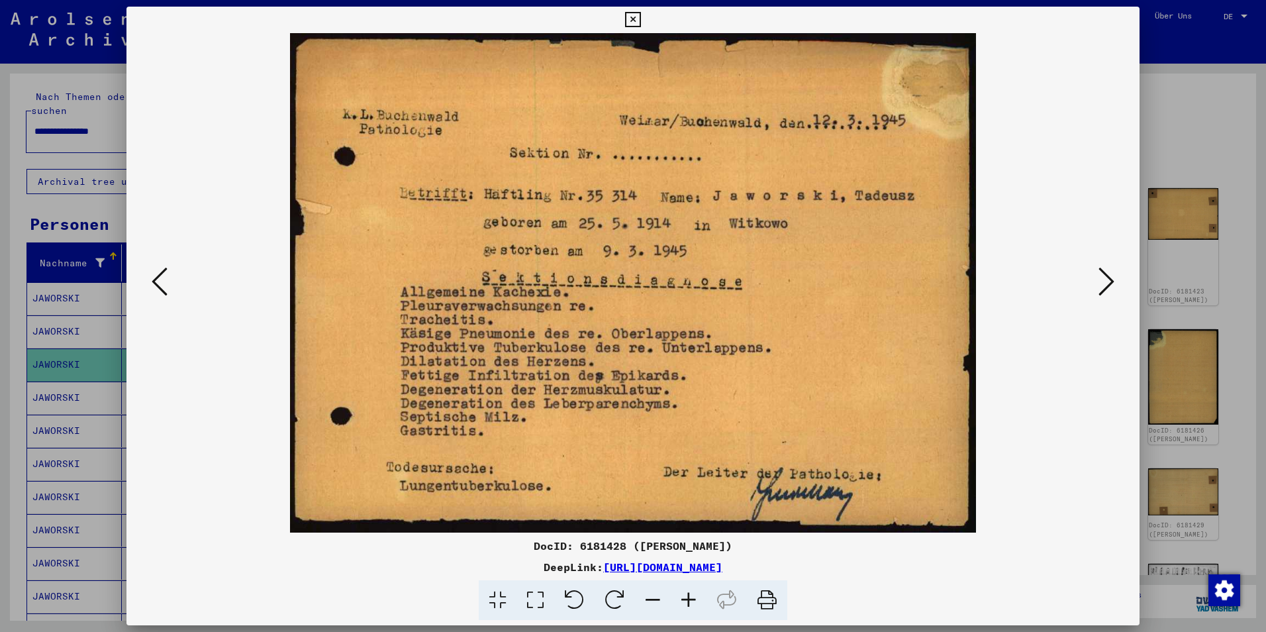
click at [769, 596] on icon at bounding box center [767, 600] width 40 height 40
drag, startPoint x: 776, startPoint y: 605, endPoint x: 109, endPoint y: 556, distance: 668.1
click at [776, 605] on icon at bounding box center [767, 600] width 40 height 40
click at [1103, 286] on icon at bounding box center [1107, 282] width 16 height 32
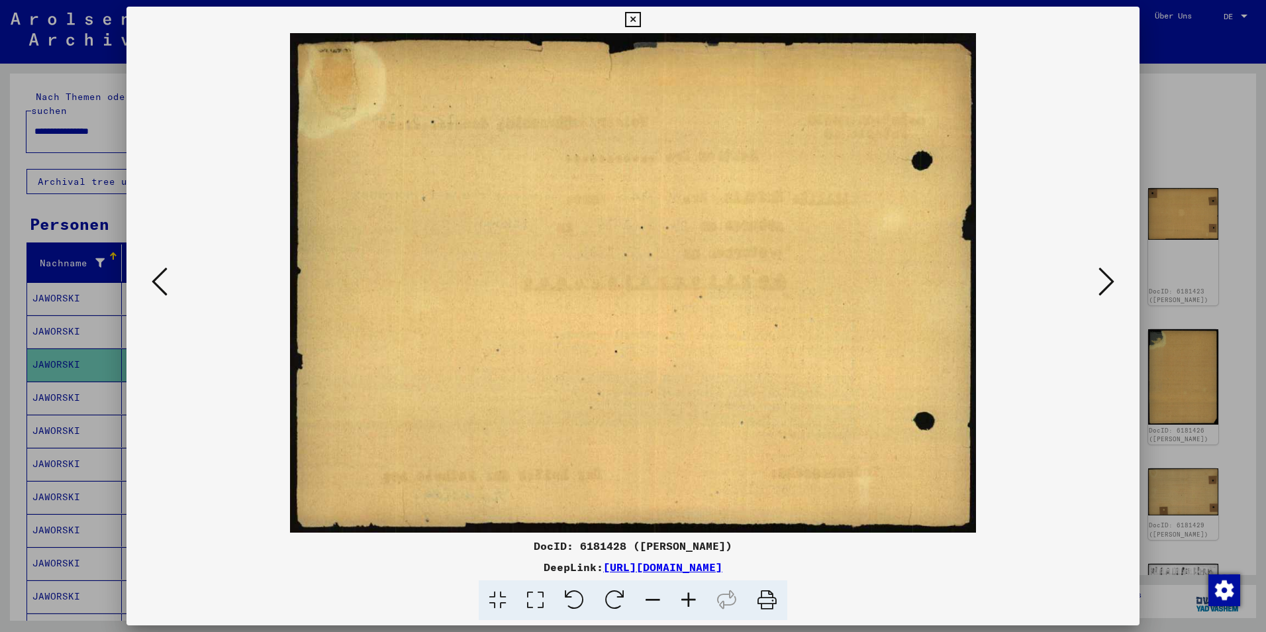
click at [1103, 286] on icon at bounding box center [1107, 282] width 16 height 32
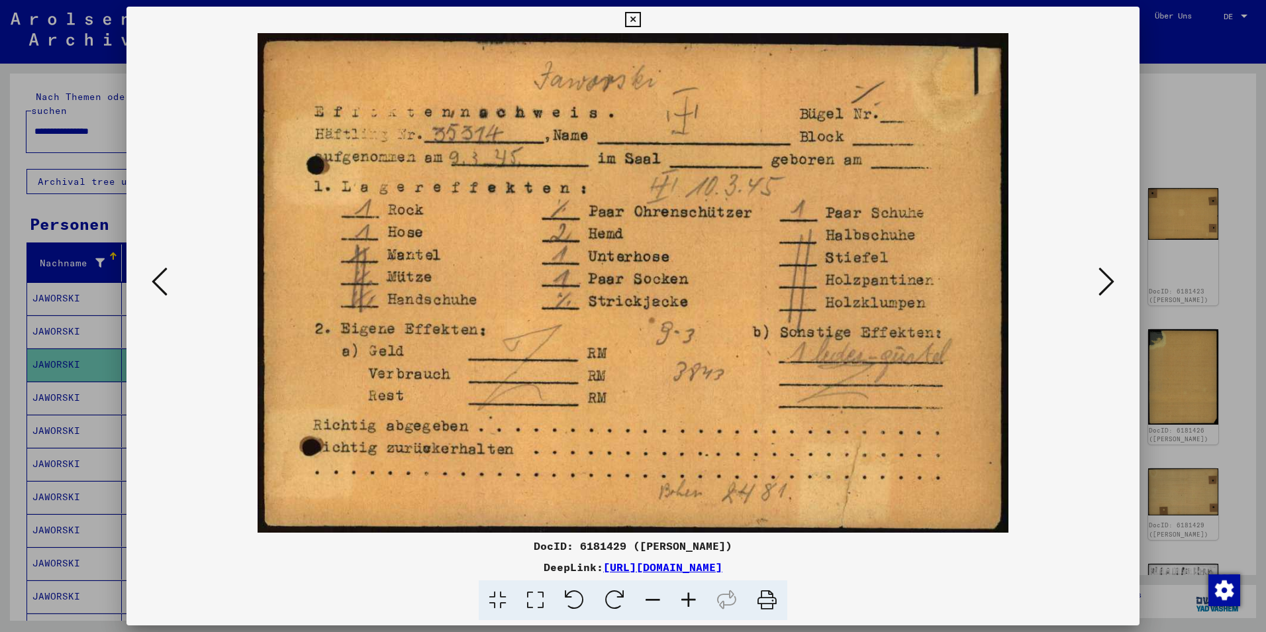
click at [1103, 286] on icon at bounding box center [1107, 282] width 16 height 32
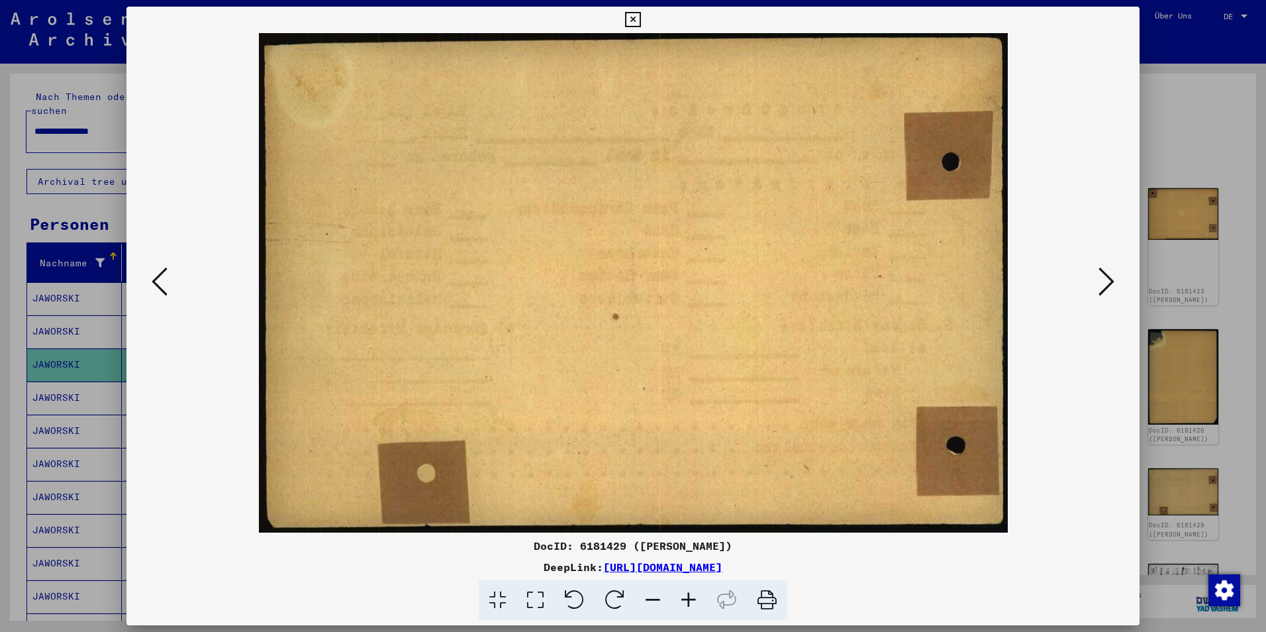
click at [1103, 286] on icon at bounding box center [1107, 282] width 16 height 32
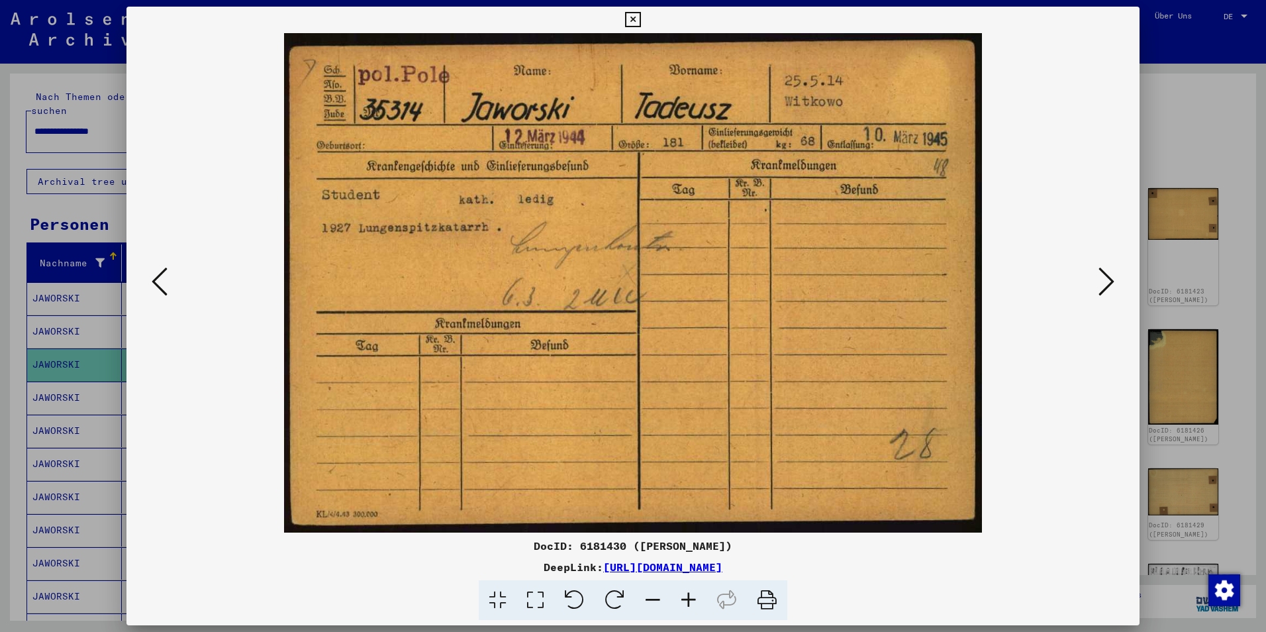
click at [1103, 286] on icon at bounding box center [1107, 282] width 16 height 32
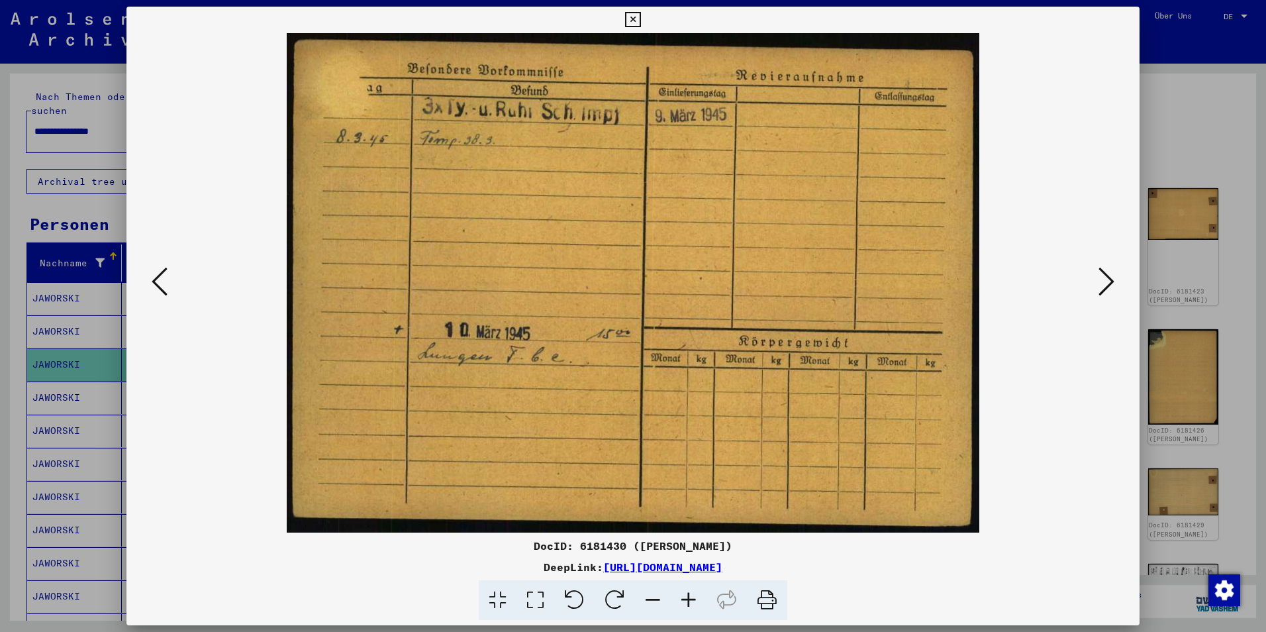
click at [1103, 286] on icon at bounding box center [1107, 282] width 16 height 32
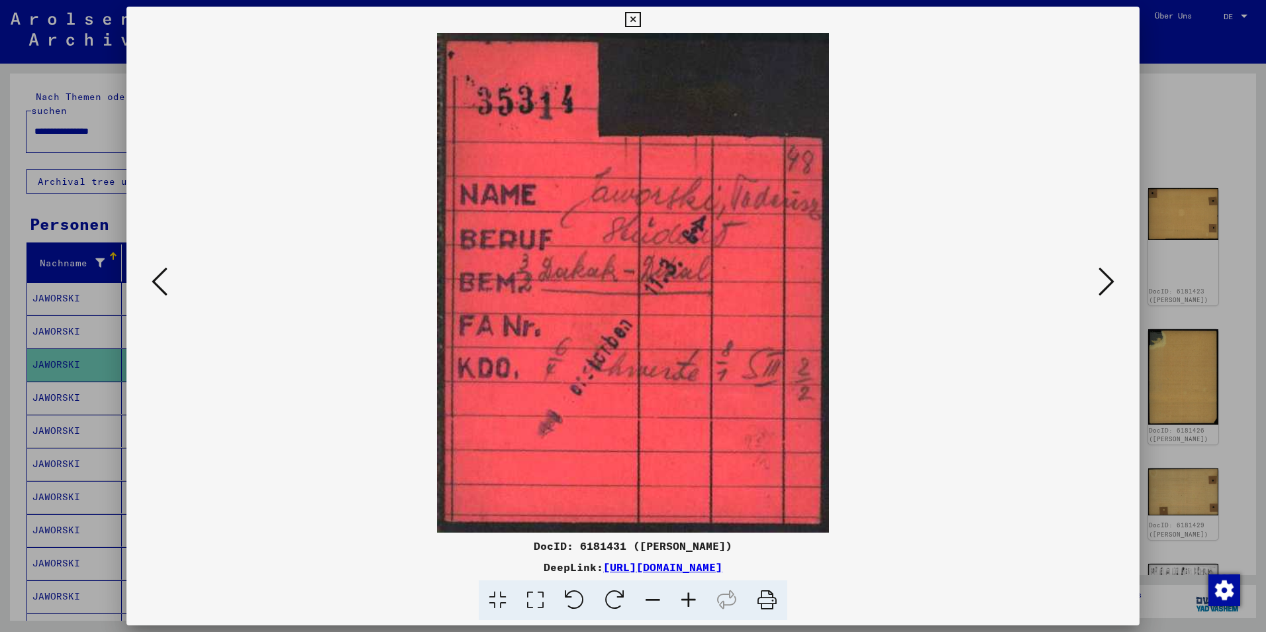
click at [1103, 286] on icon at bounding box center [1107, 282] width 16 height 32
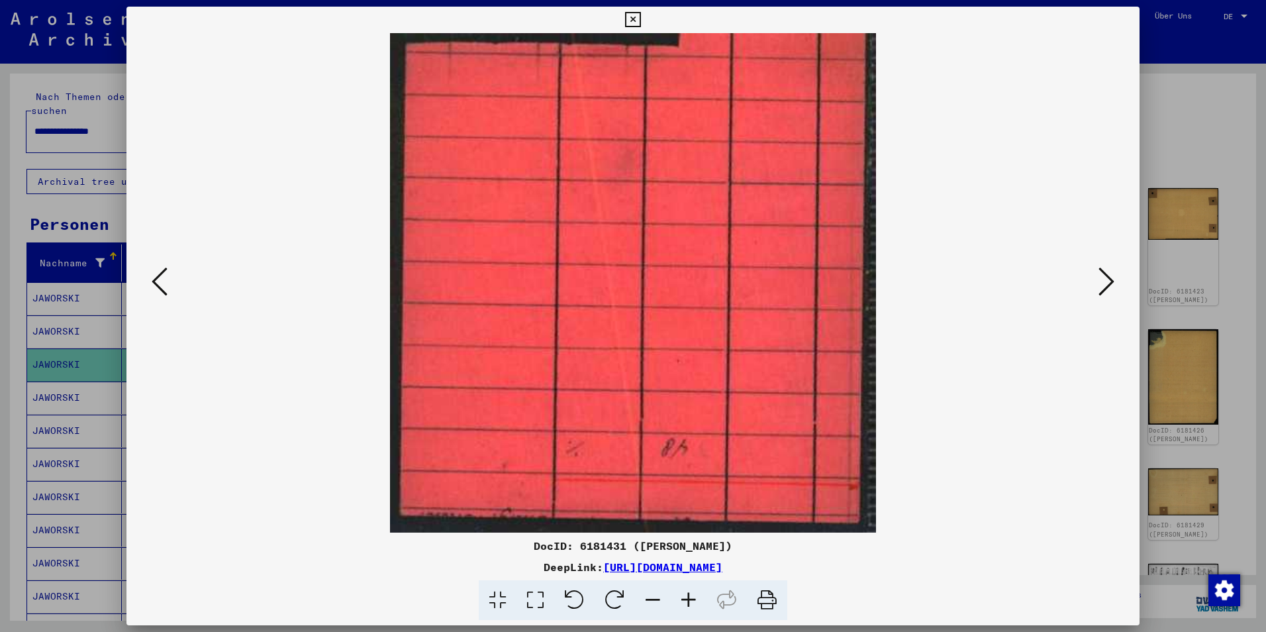
click at [1103, 286] on icon at bounding box center [1107, 282] width 16 height 32
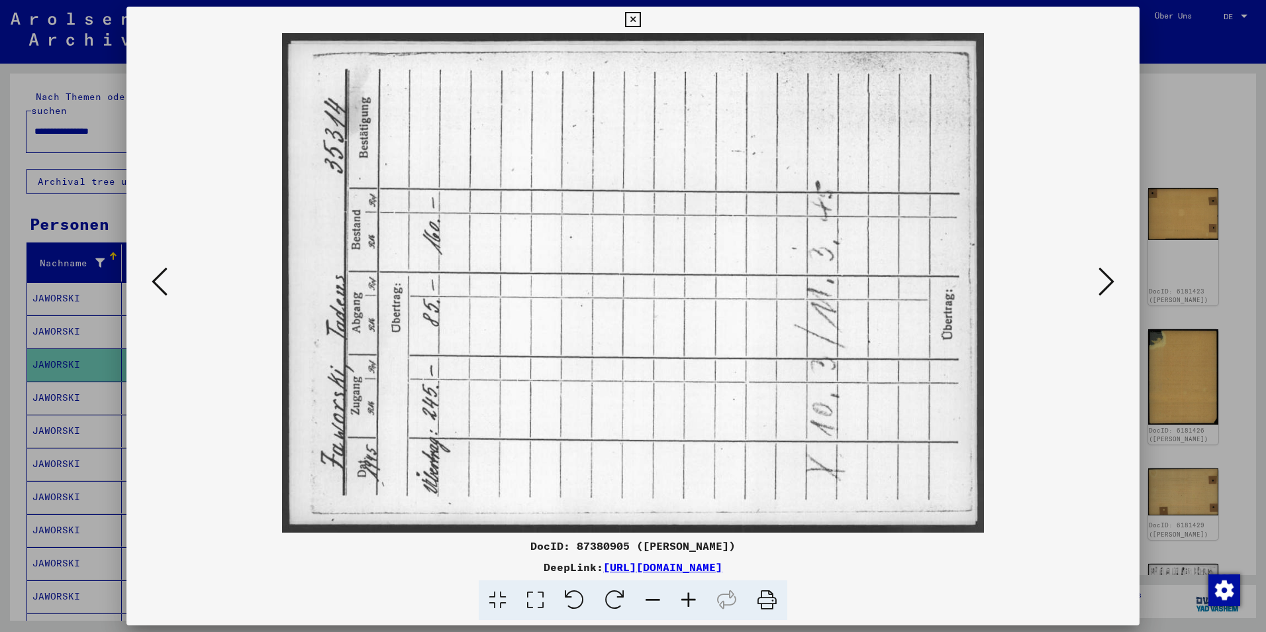
click at [1103, 286] on icon at bounding box center [1107, 282] width 16 height 32
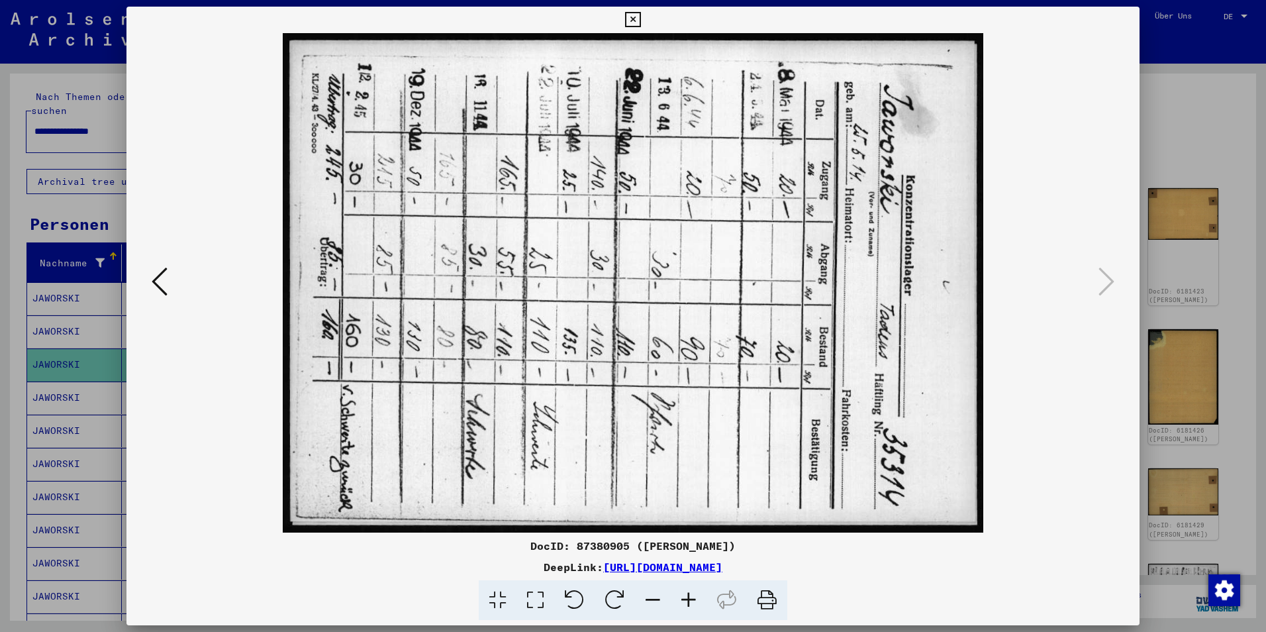
click at [1181, 136] on div at bounding box center [633, 316] width 1266 height 632
